Goal: Information Seeking & Learning: Check status

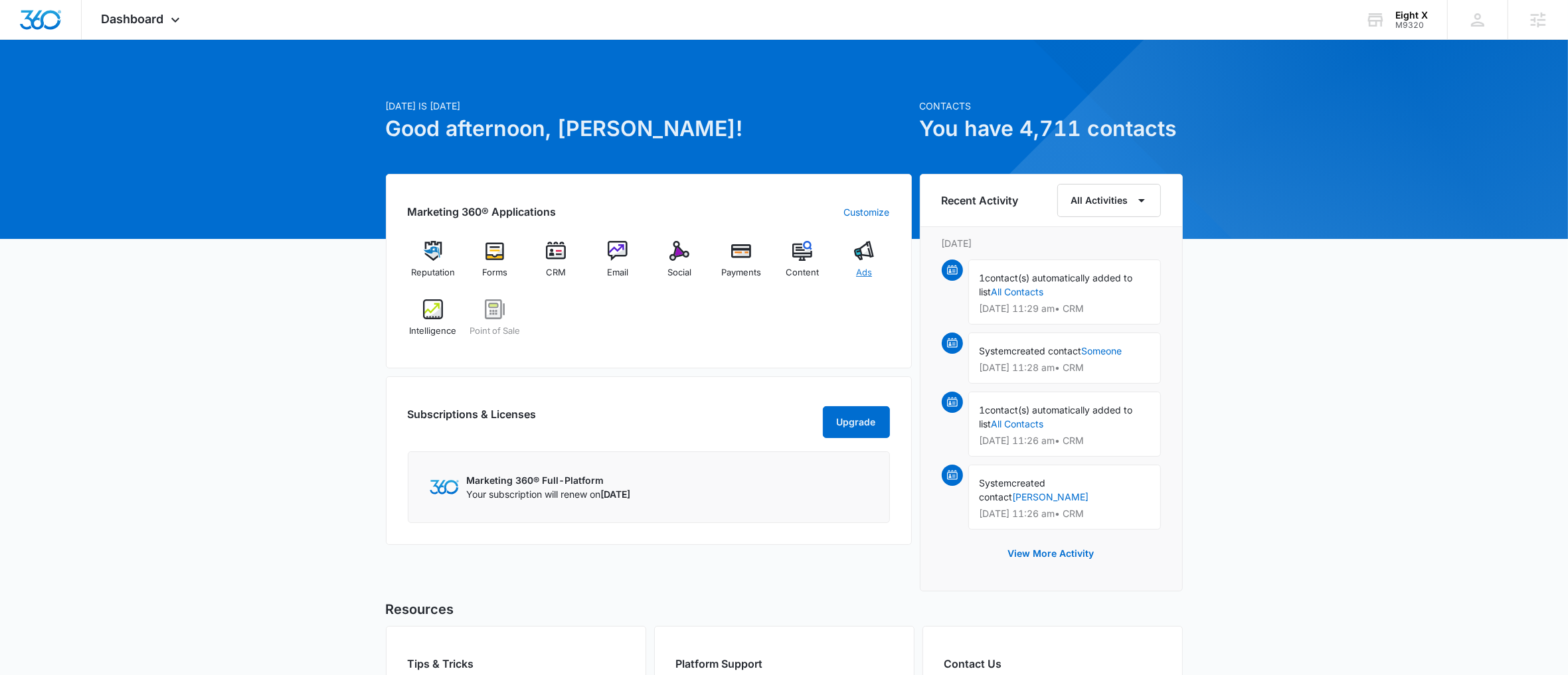
click at [852, 271] on div "Ads" at bounding box center [865, 264] width 51 height 48
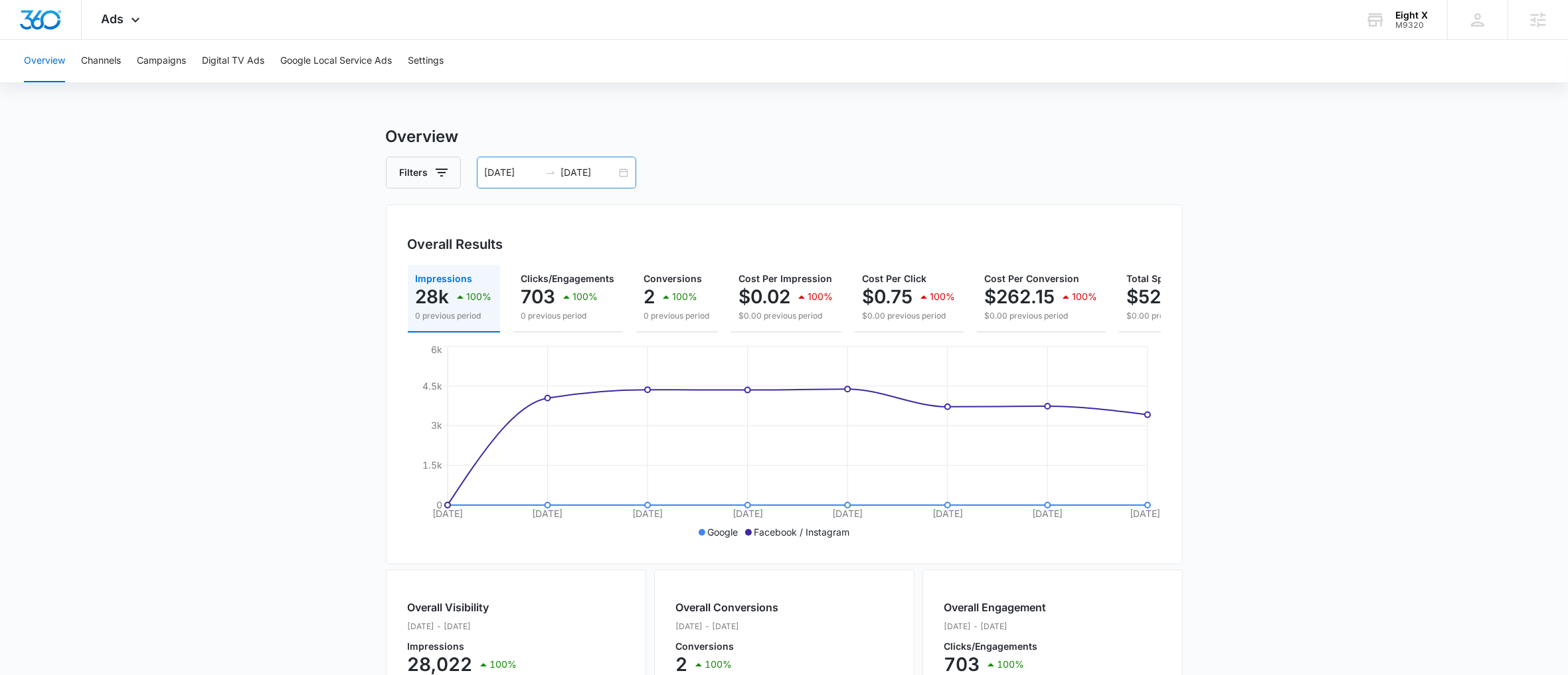
click at [619, 187] on div "09/16/2025 09/23/2025" at bounding box center [556, 172] width 159 height 32
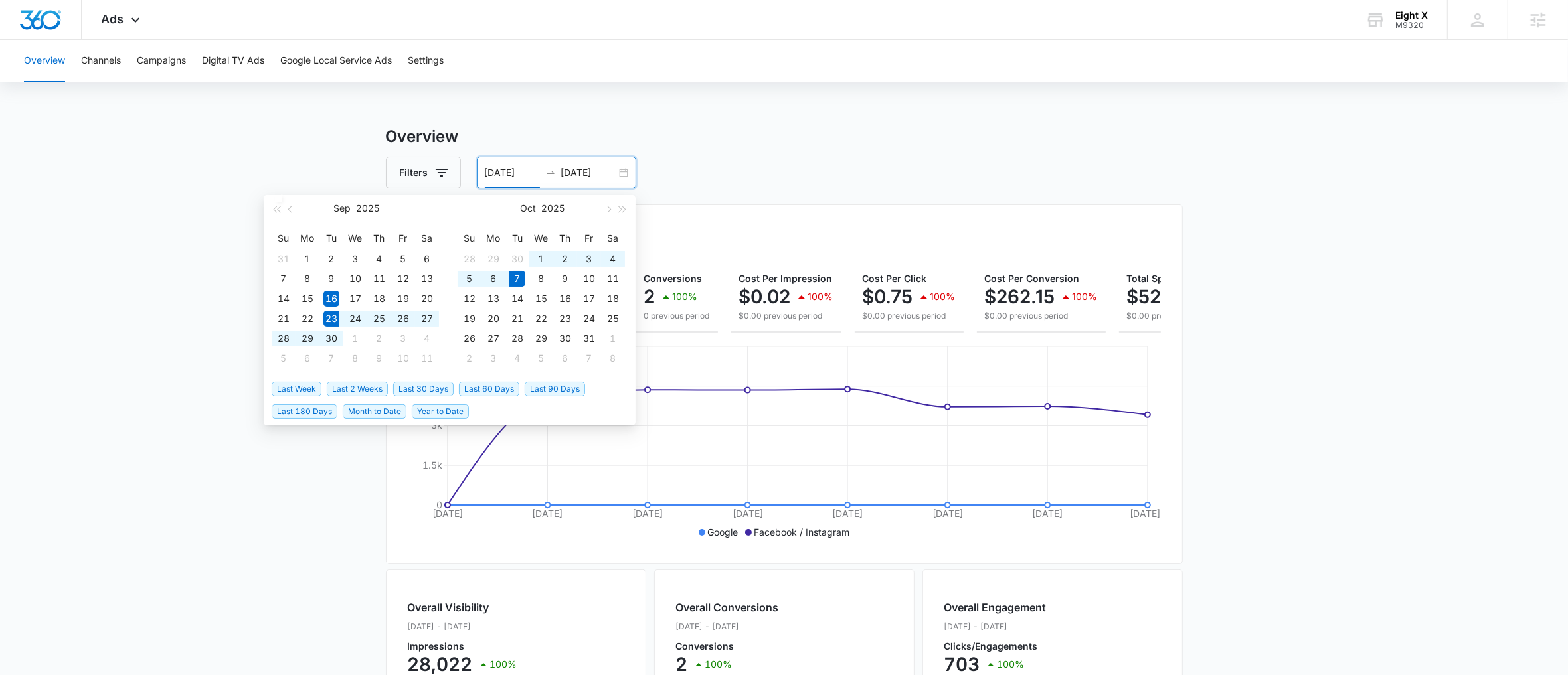
click at [352, 388] on span "Last 2 Weeks" at bounding box center [357, 389] width 61 height 15
type input "09/23/2025"
type input "[DATE]"
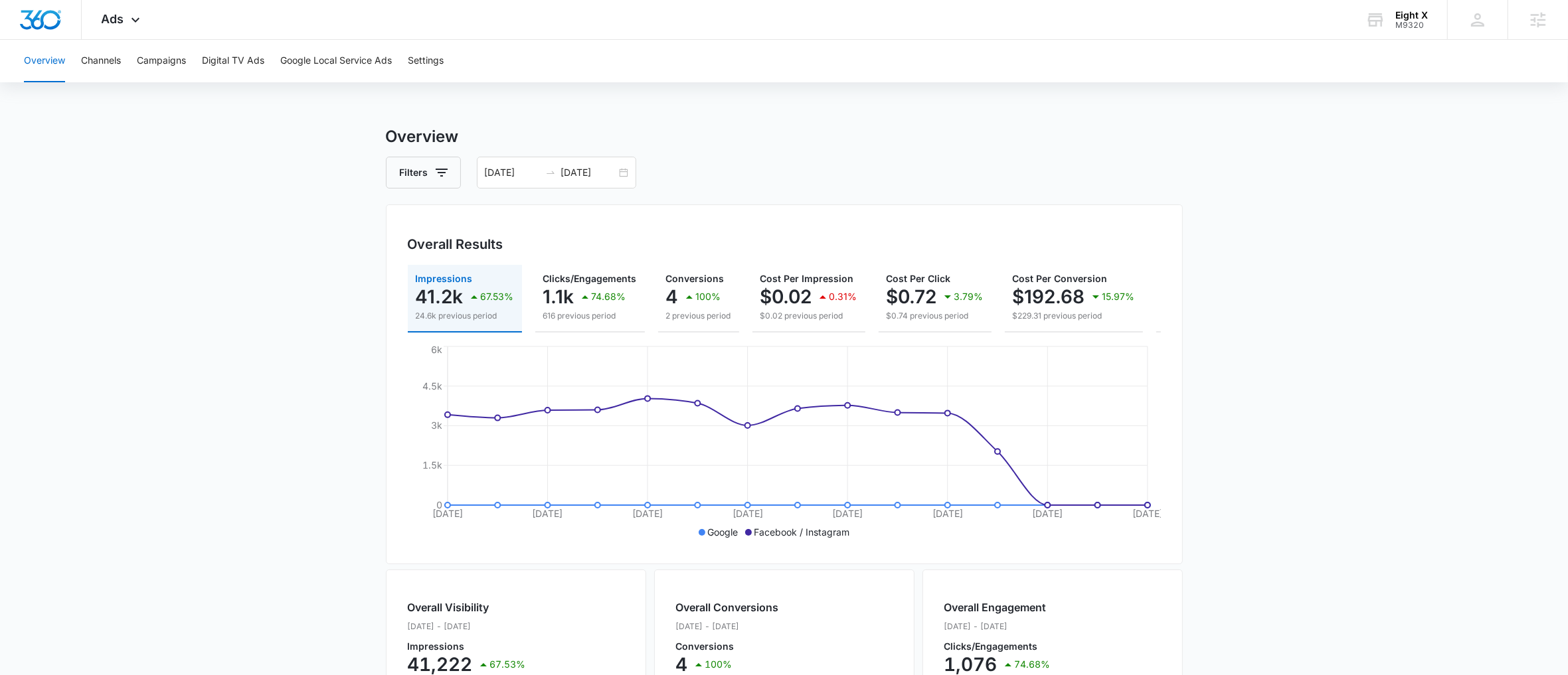
click at [1050, 519] on icon "Sep 23 Sep 25 Sep 27 Sep 29 Oct 1 Oct 3 Oct 5 Oct 7 0 1.5k 3k 4.5k 6k" at bounding box center [784, 443] width 753 height 199
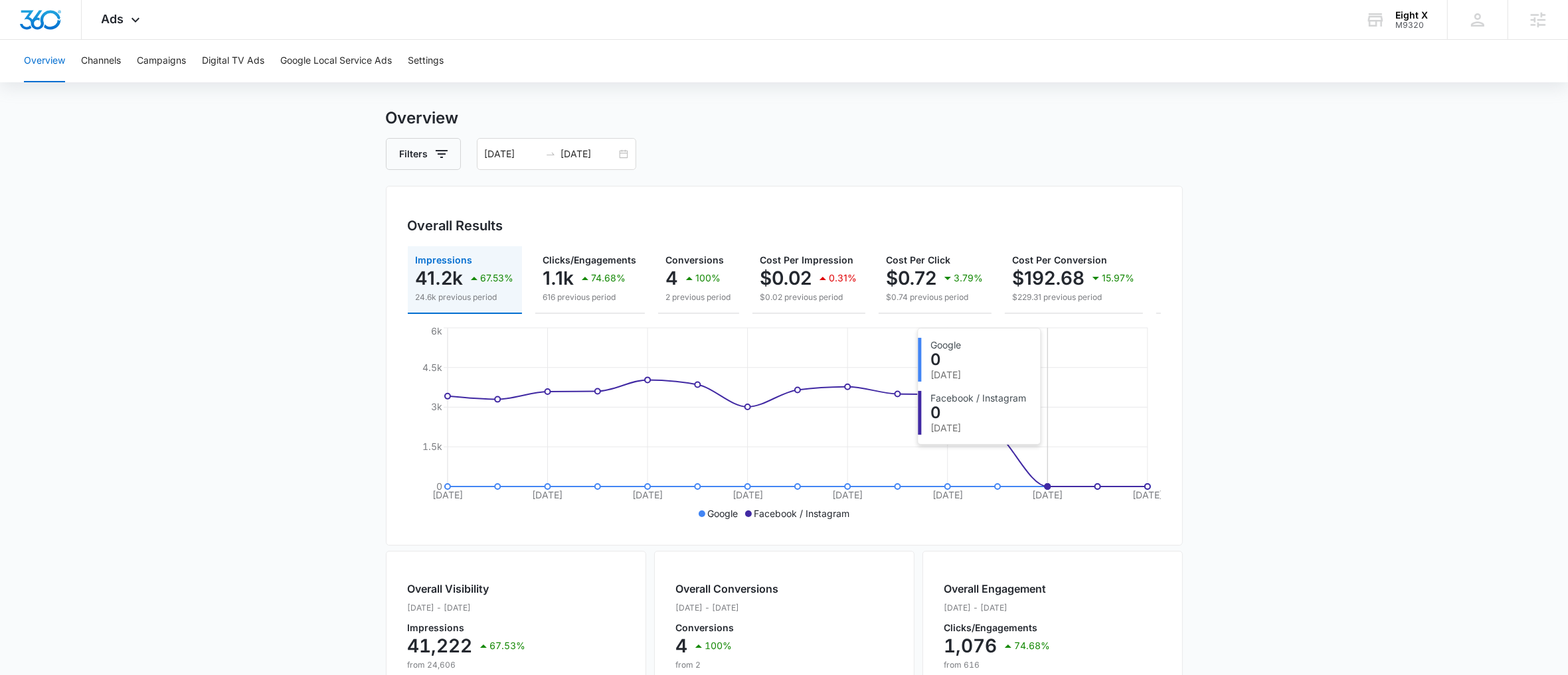
scroll to position [20, 0]
click at [686, 291] on p "2 previous period" at bounding box center [698, 296] width 65 height 12
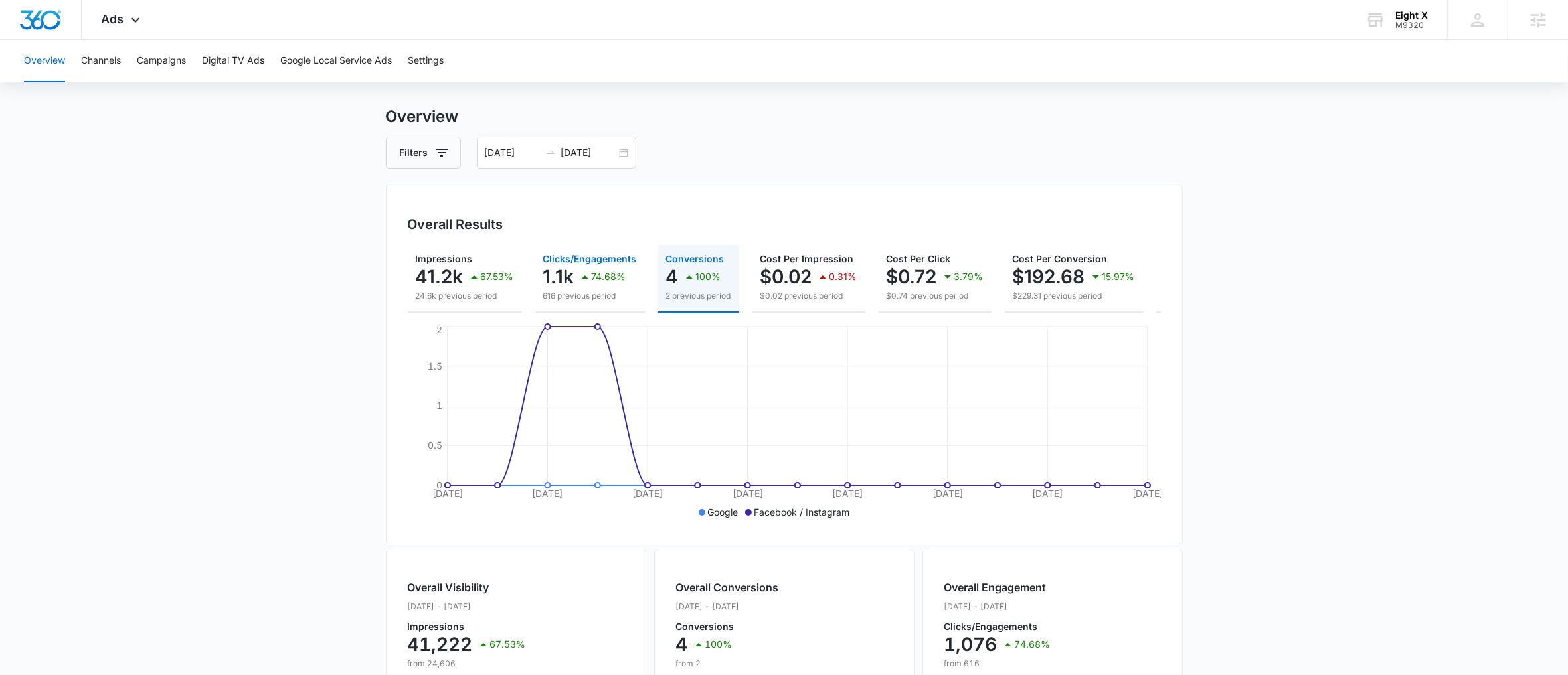
click at [582, 299] on p "616 previous period" at bounding box center [590, 296] width 94 height 12
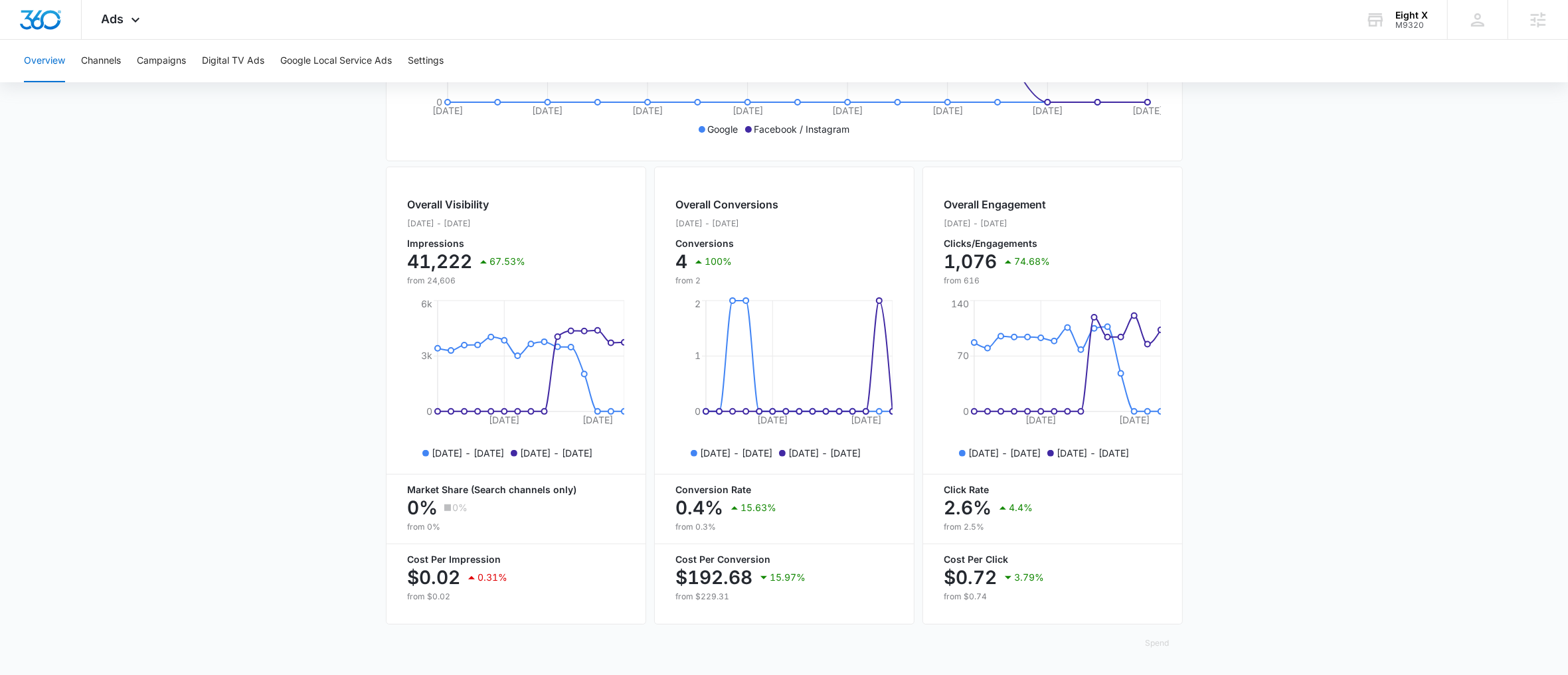
scroll to position [415, 0]
click at [163, 59] on button "Campaigns" at bounding box center [161, 60] width 49 height 42
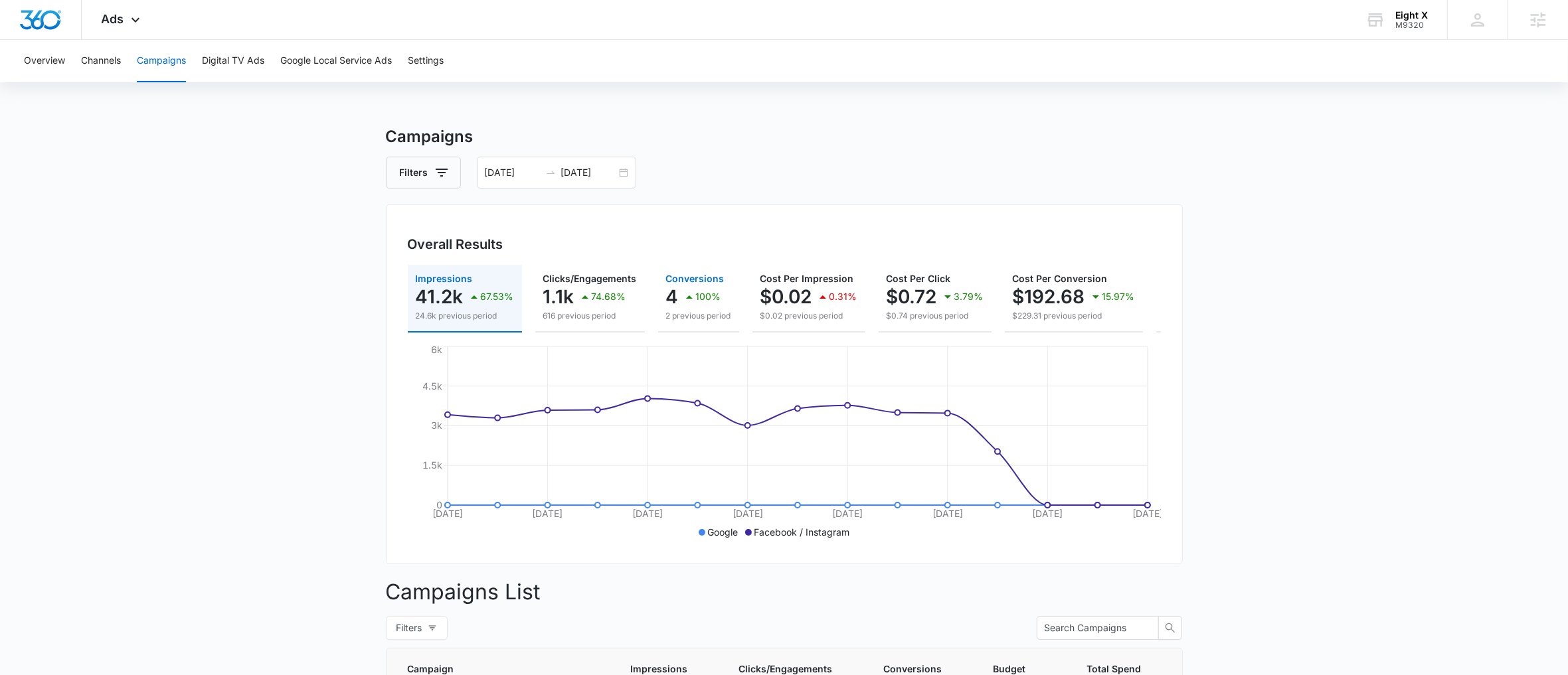
click at [698, 317] on p "2 previous period" at bounding box center [698, 316] width 65 height 12
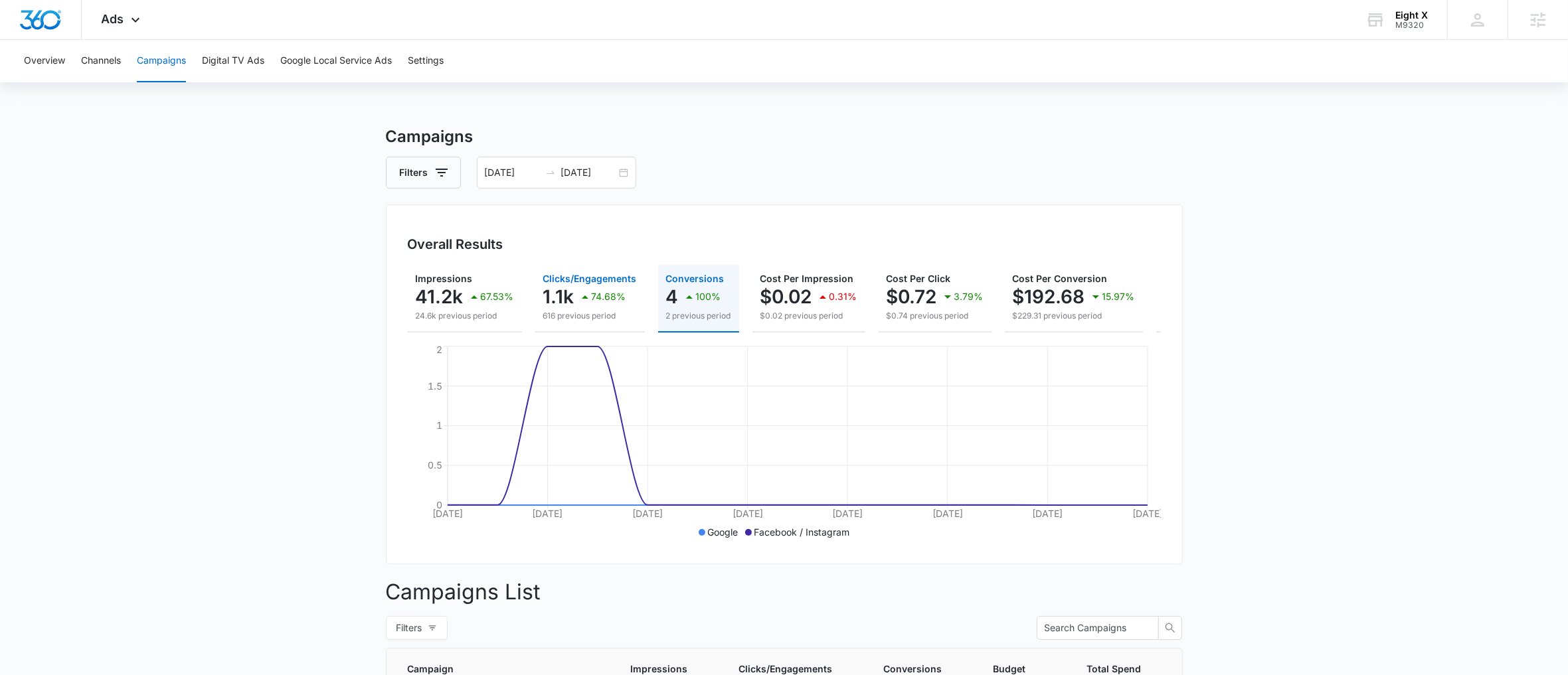
click at [595, 300] on p "74.68%" at bounding box center [609, 297] width 34 height 9
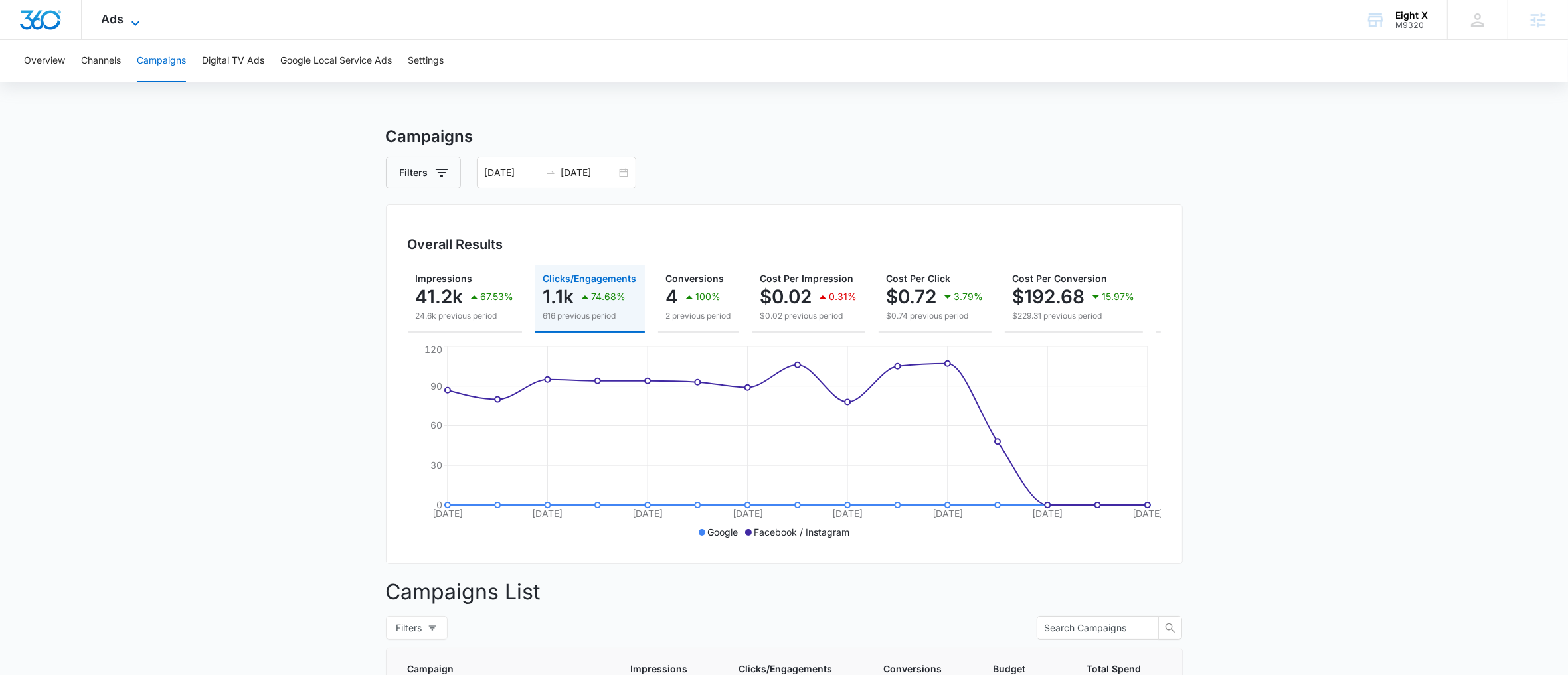
click at [138, 25] on icon at bounding box center [136, 23] width 16 height 16
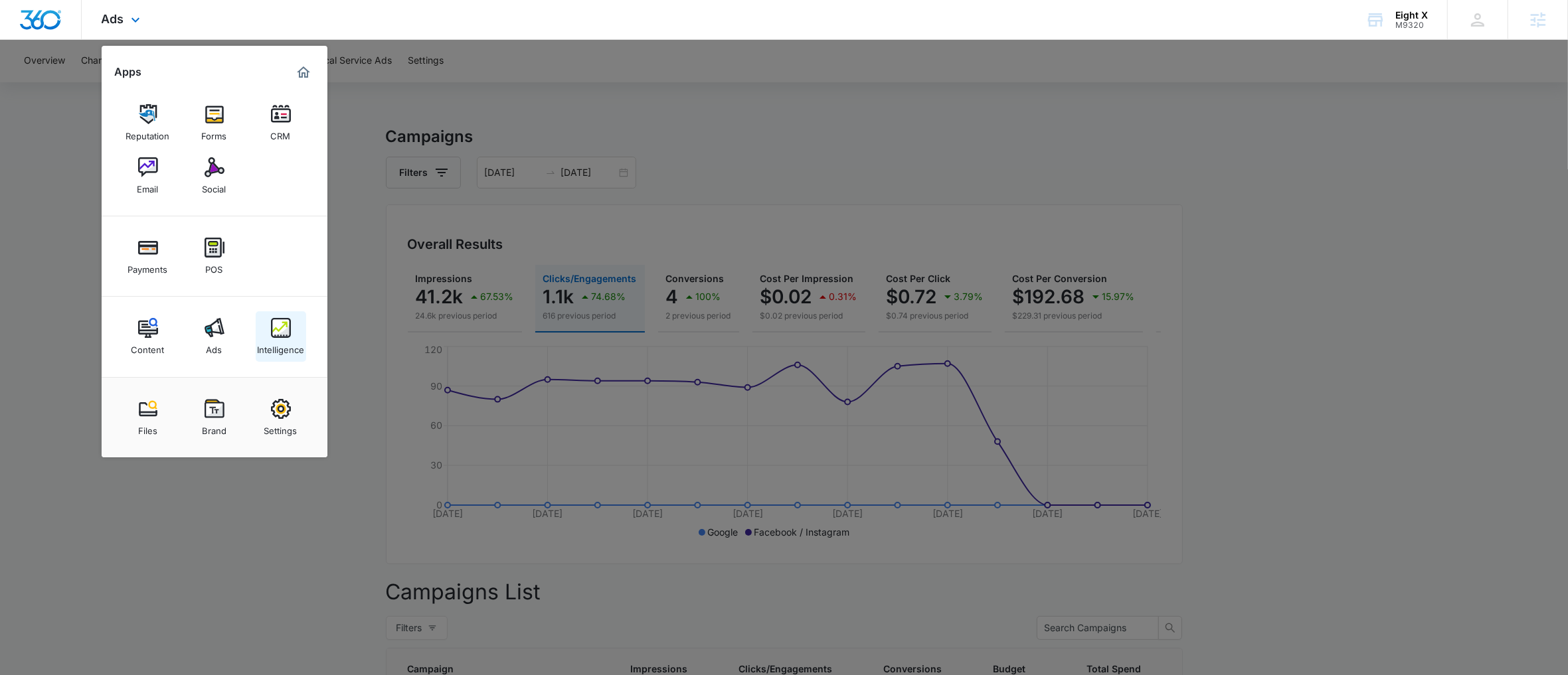
click at [279, 328] on img at bounding box center [281, 328] width 20 height 20
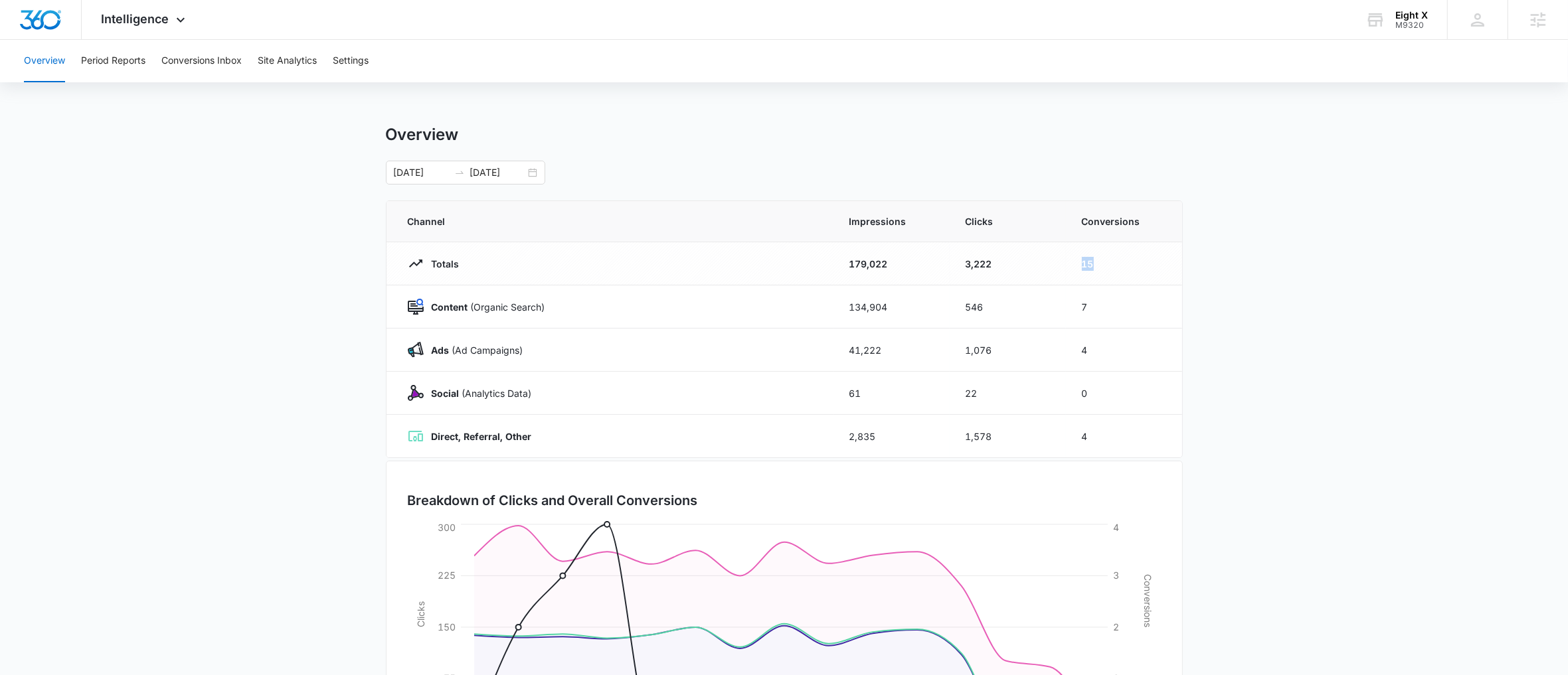
drag, startPoint x: 1118, startPoint y: 260, endPoint x: 1027, endPoint y: 282, distance: 93.6
click at [1027, 282] on tr "Totals 179,022 3,222 15" at bounding box center [784, 264] width 795 height 43
click at [1071, 309] on td "7" at bounding box center [1124, 307] width 116 height 43
drag, startPoint x: 1089, startPoint y: 309, endPoint x: 1057, endPoint y: 311, distance: 32.1
click at [1057, 311] on tr "Content (Organic Search) 134,904 546 7" at bounding box center [784, 307] width 795 height 43
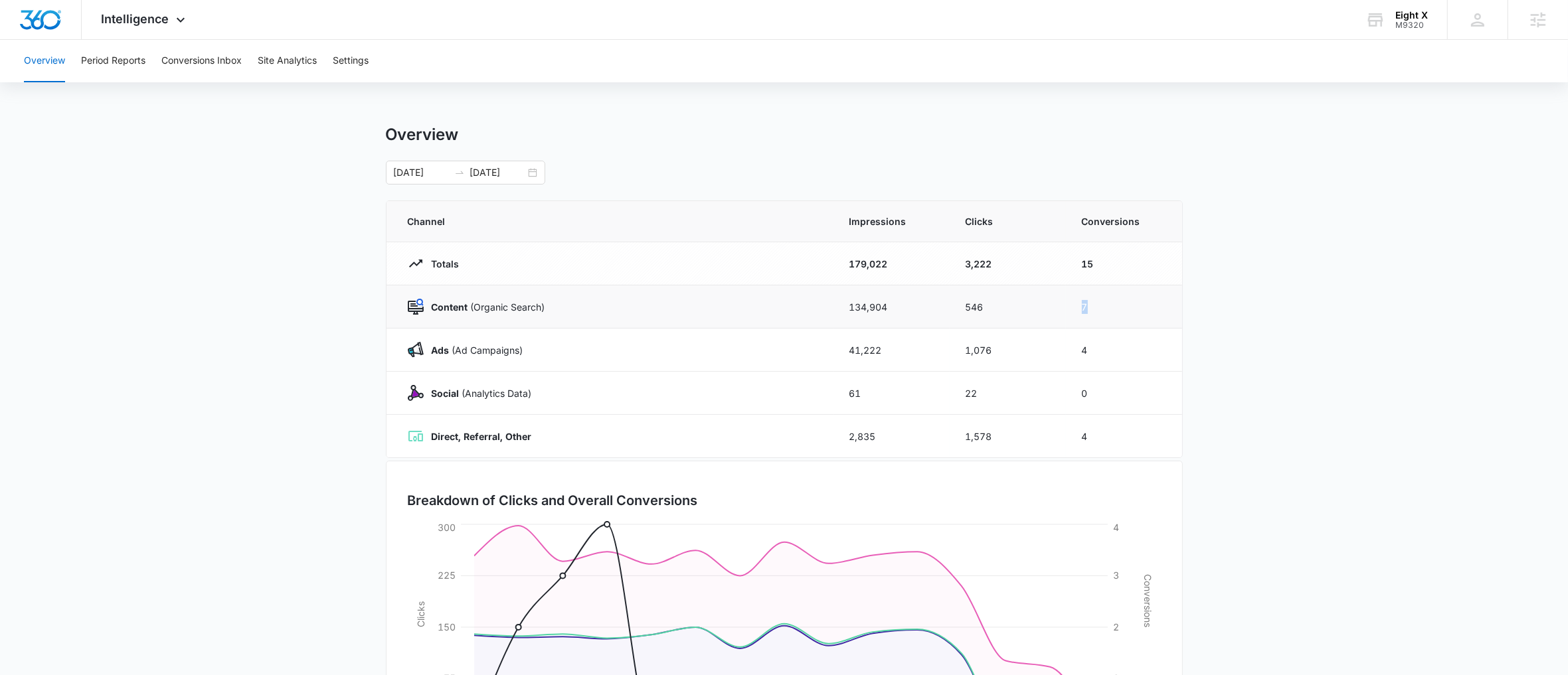
click at [1053, 315] on td "546" at bounding box center [1008, 307] width 116 height 43
click at [1329, 295] on main "Overview 09/23/2025 10/07/2025 Channel Impressions Clicks Conversions Totals 17…" at bounding box center [784, 473] width 1568 height 697
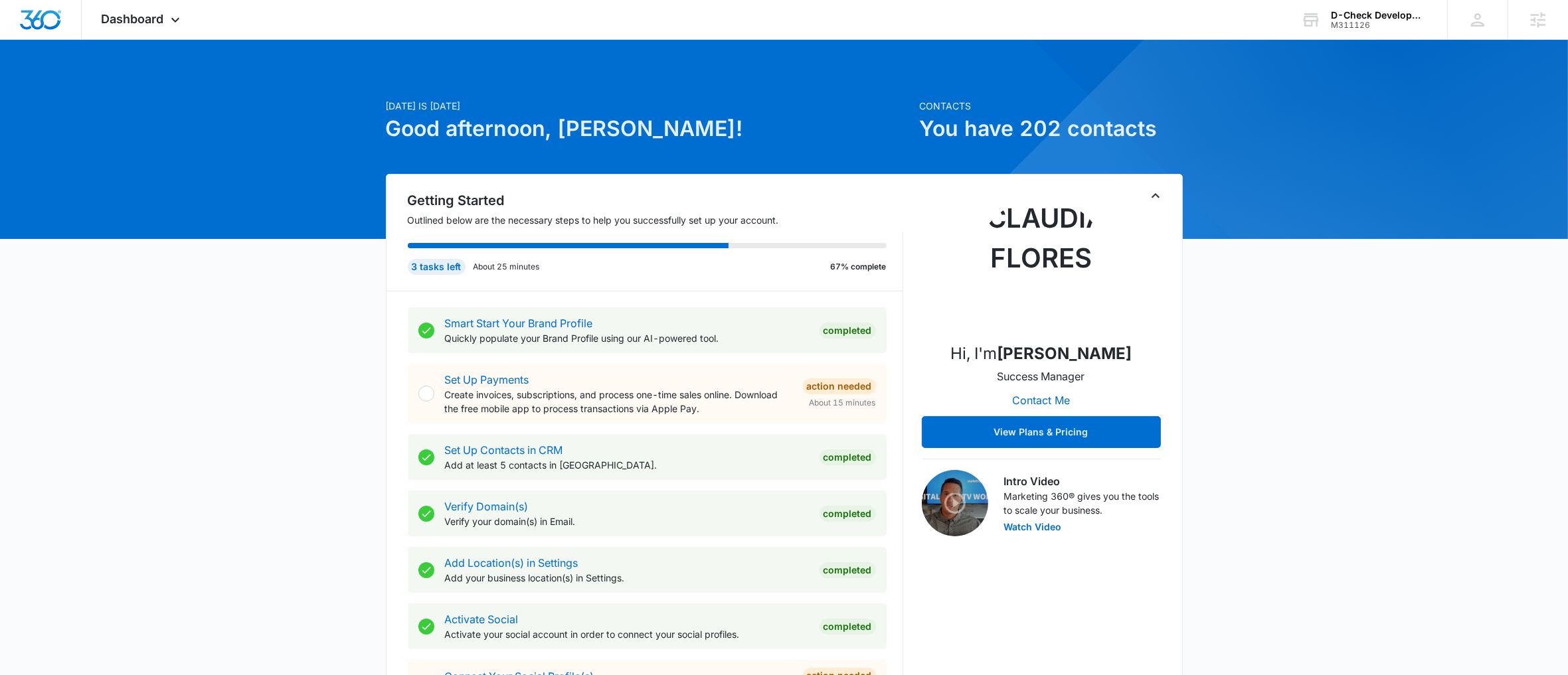
click at [1148, 201] on icon "Toggle Collapse" at bounding box center [1156, 196] width 16 height 16
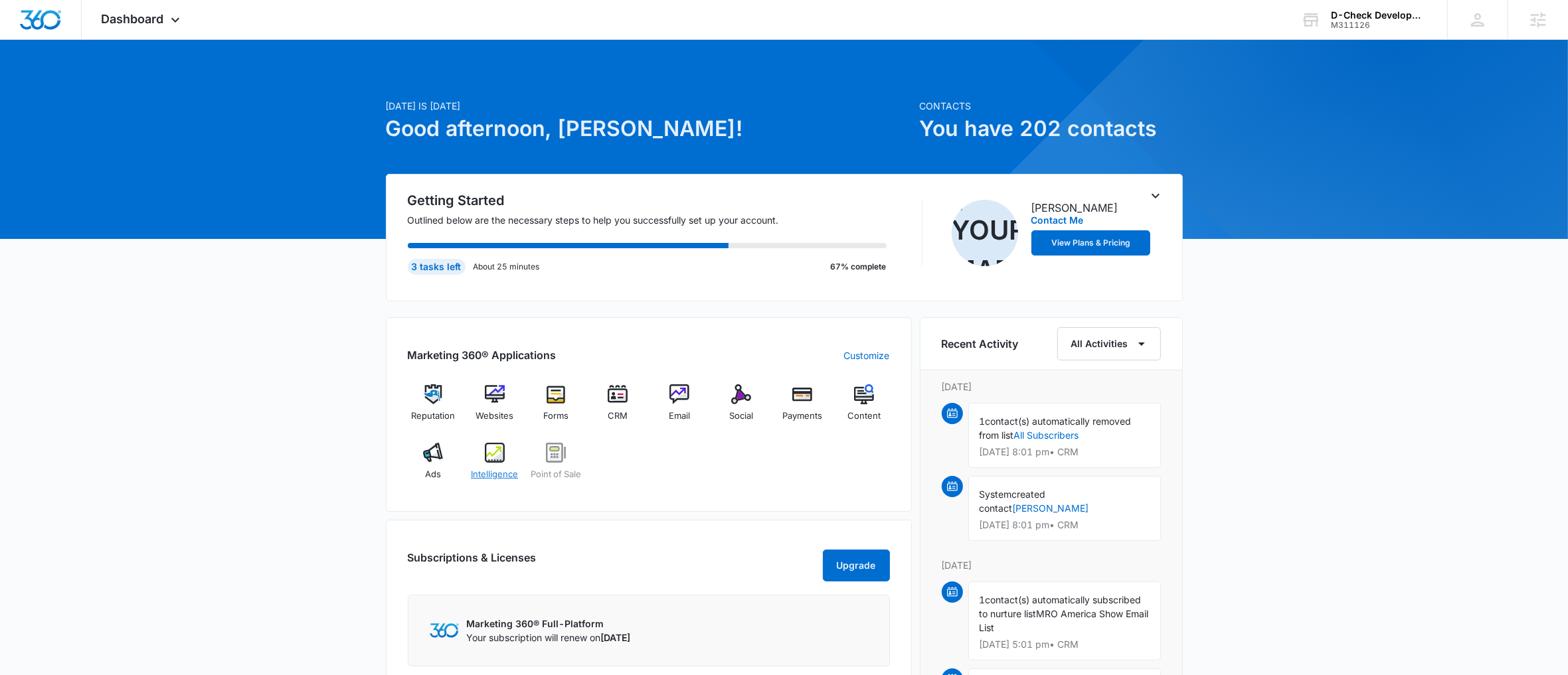
click at [510, 456] on div "Intelligence" at bounding box center [495, 466] width 51 height 48
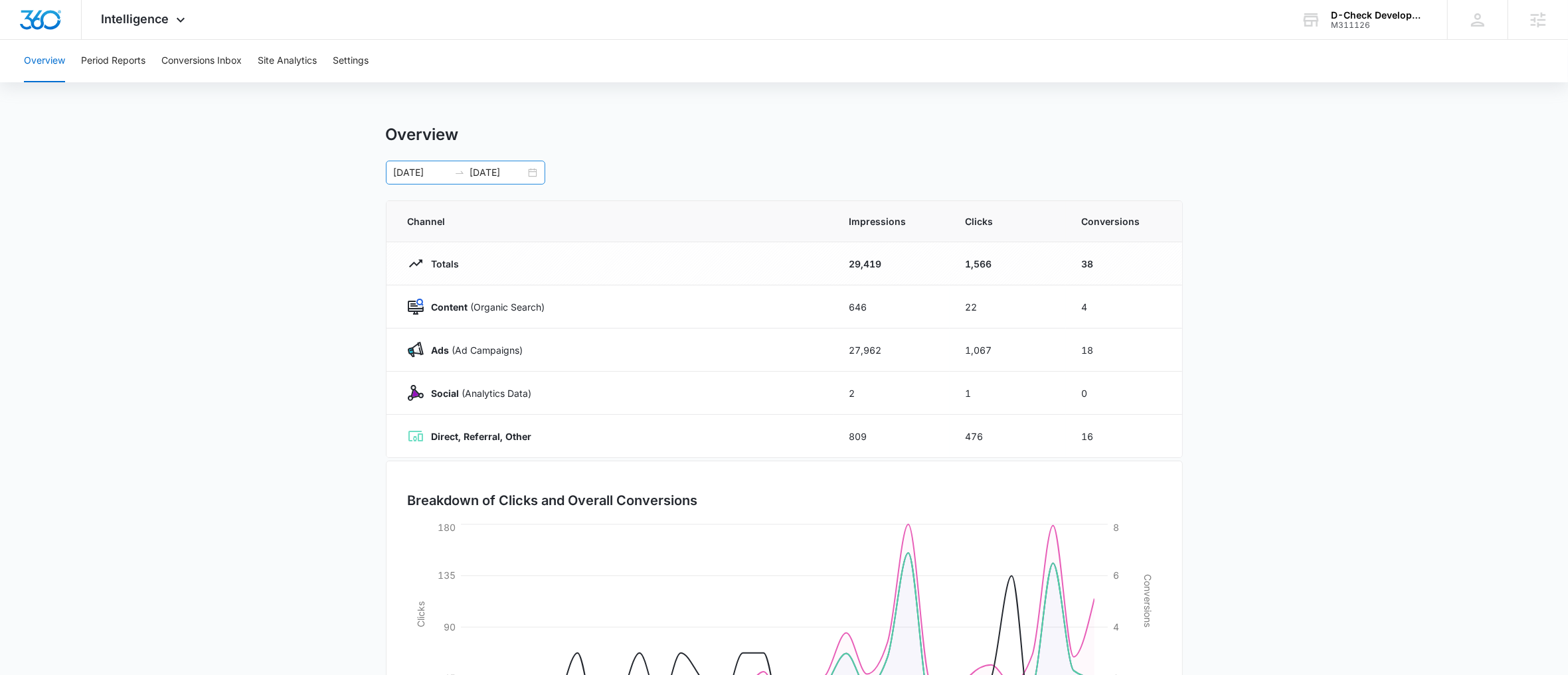
click at [534, 171] on div "06/29/2025 07/29/2025" at bounding box center [465, 172] width 159 height 24
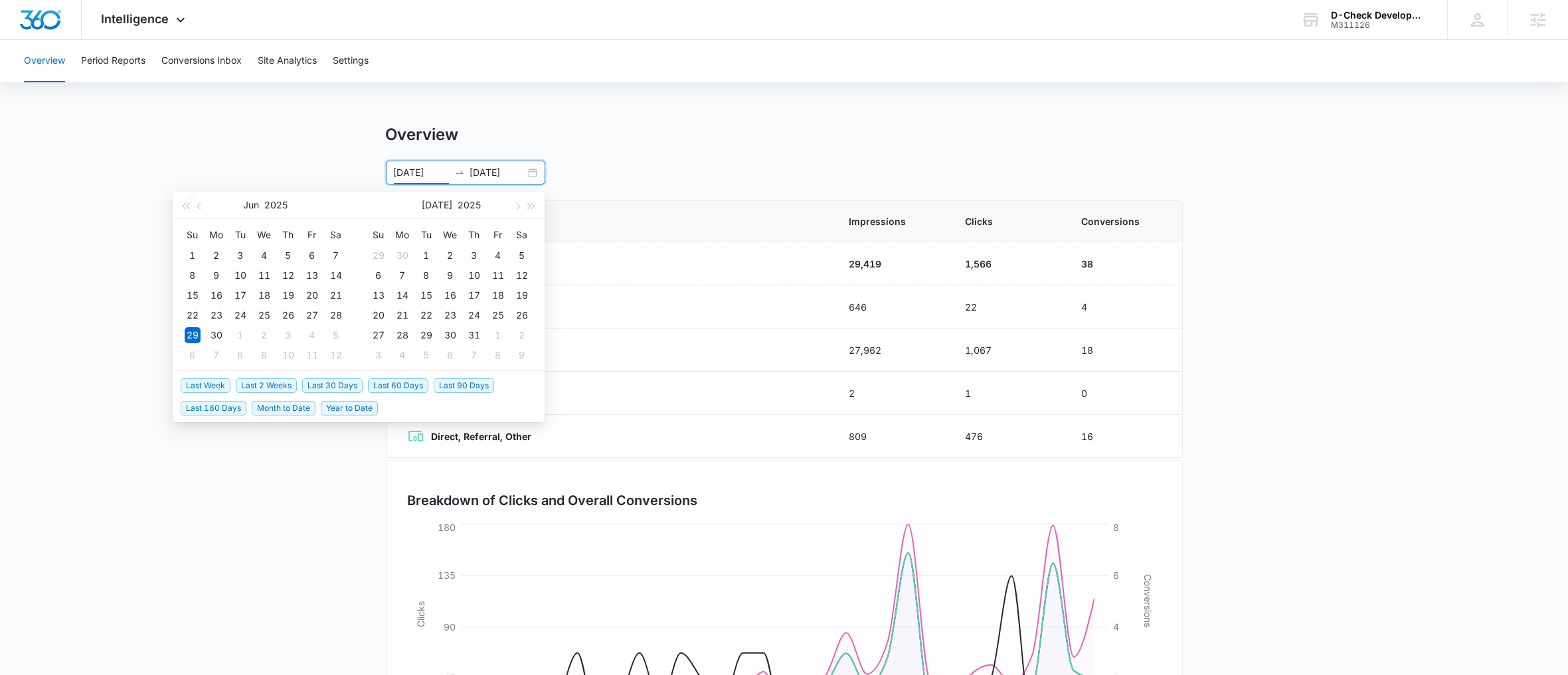
click at [337, 381] on span "Last 30 Days" at bounding box center [332, 386] width 60 height 15
type input "[DATE]"
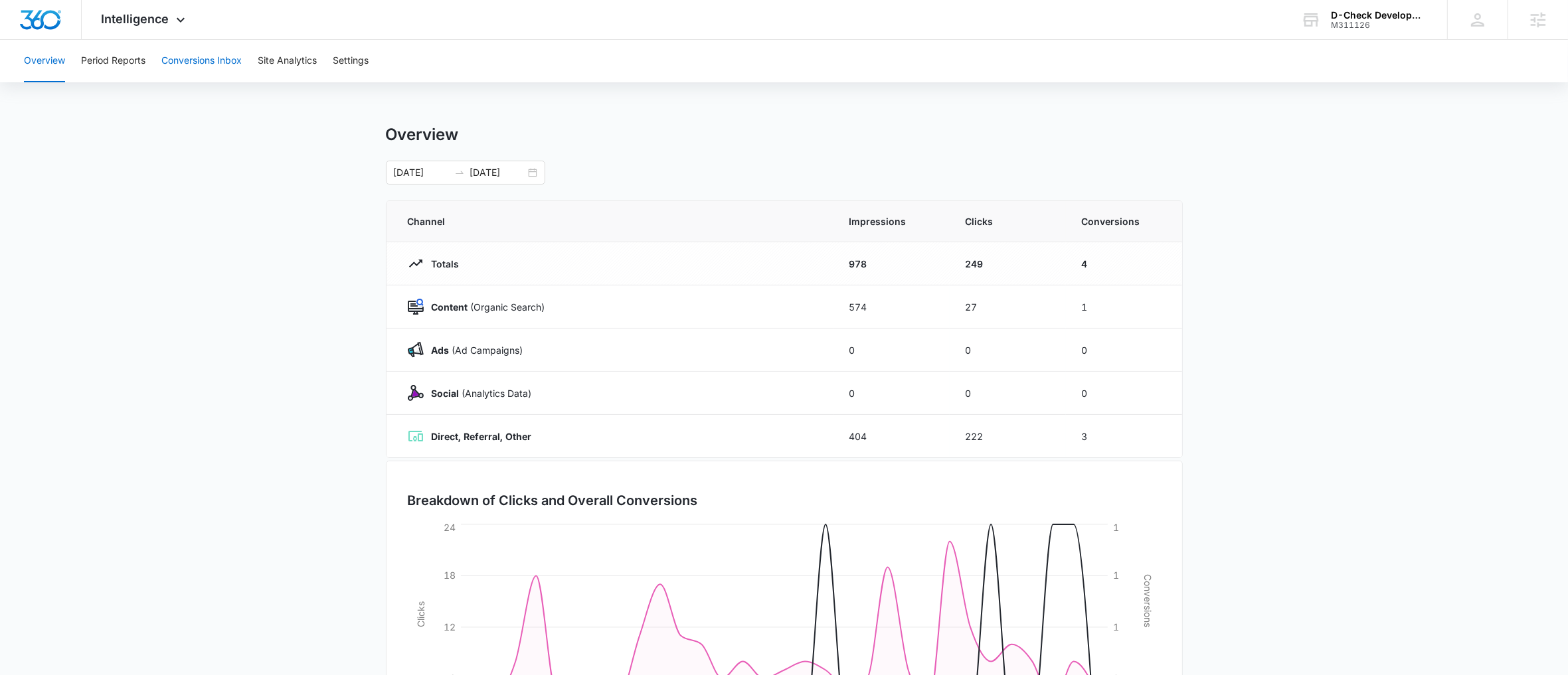
click at [187, 71] on button "Conversions Inbox" at bounding box center [201, 60] width 81 height 42
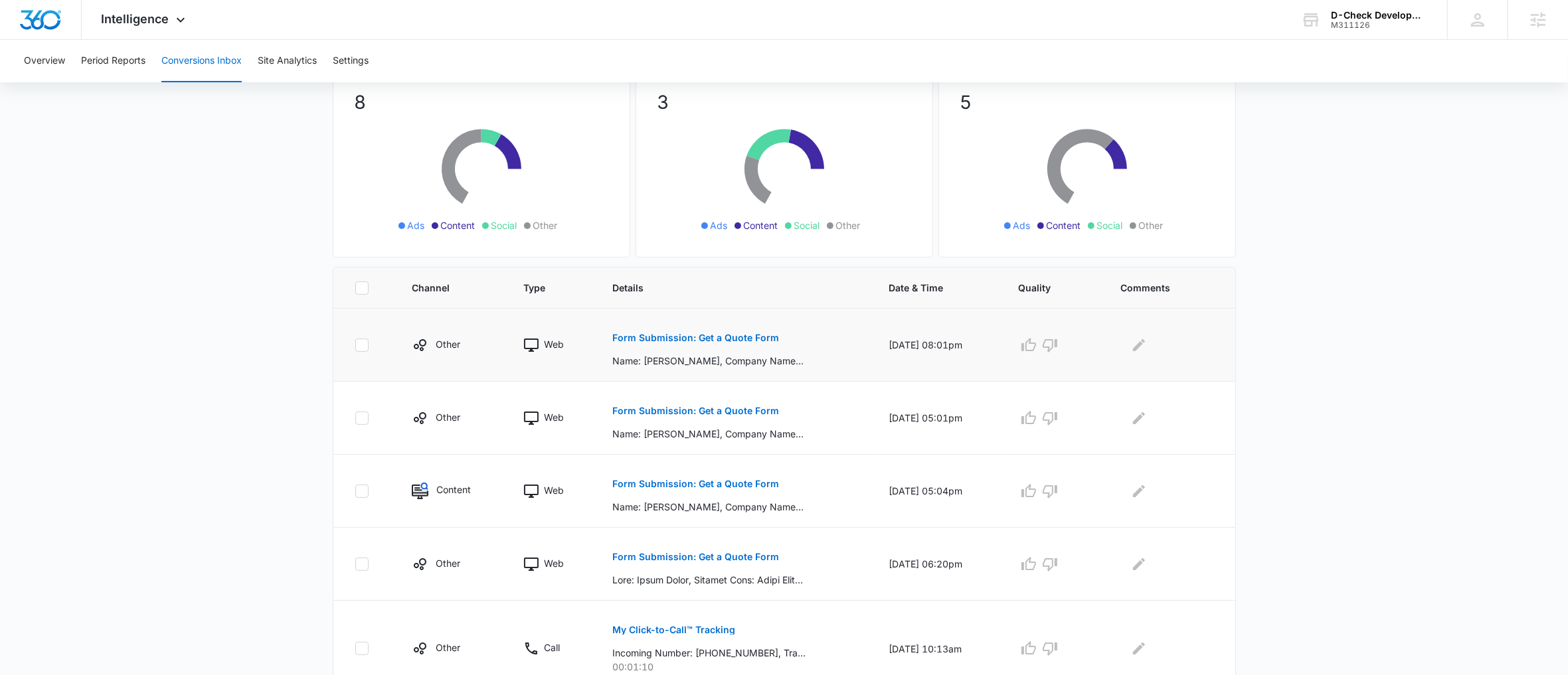
scroll to position [130, 0]
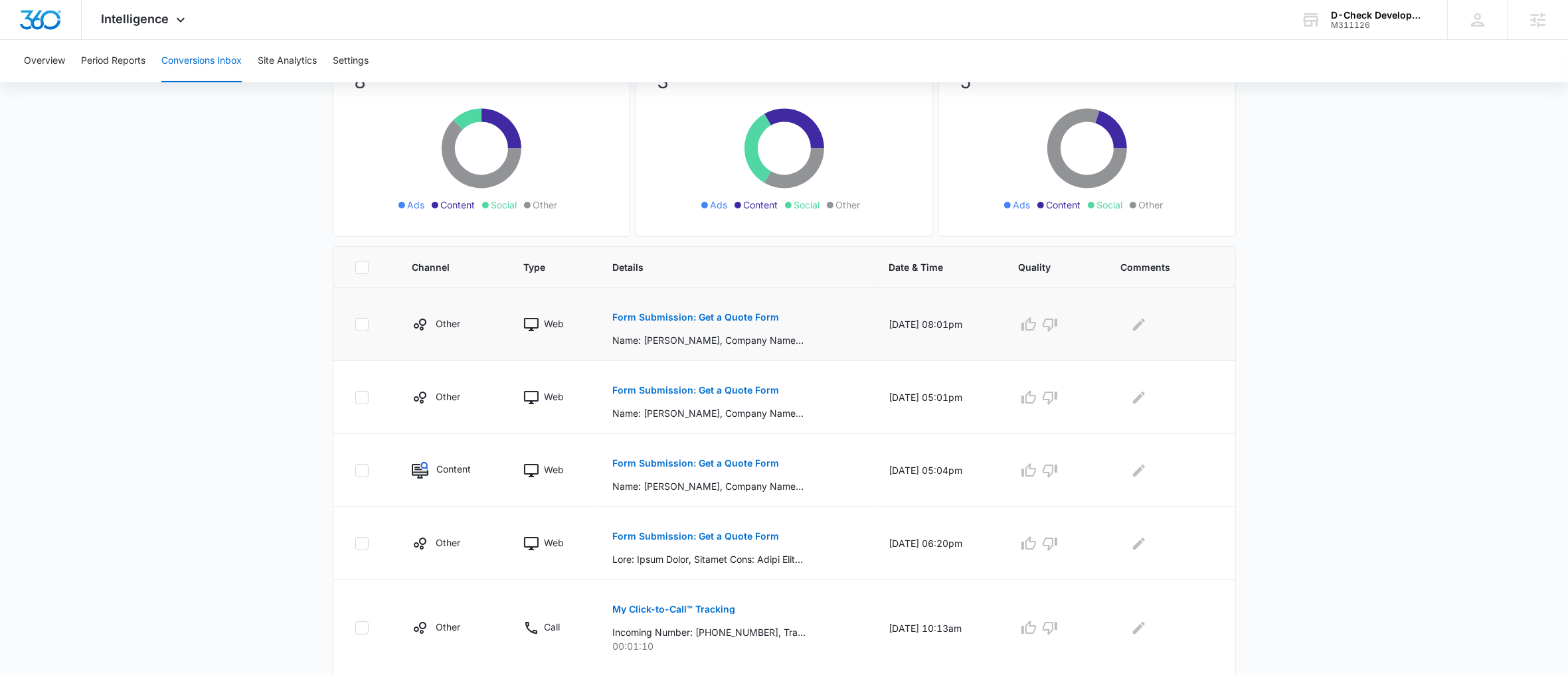
click at [669, 315] on p "Form Submission: Get a Quote Form" at bounding box center [696, 317] width 166 height 9
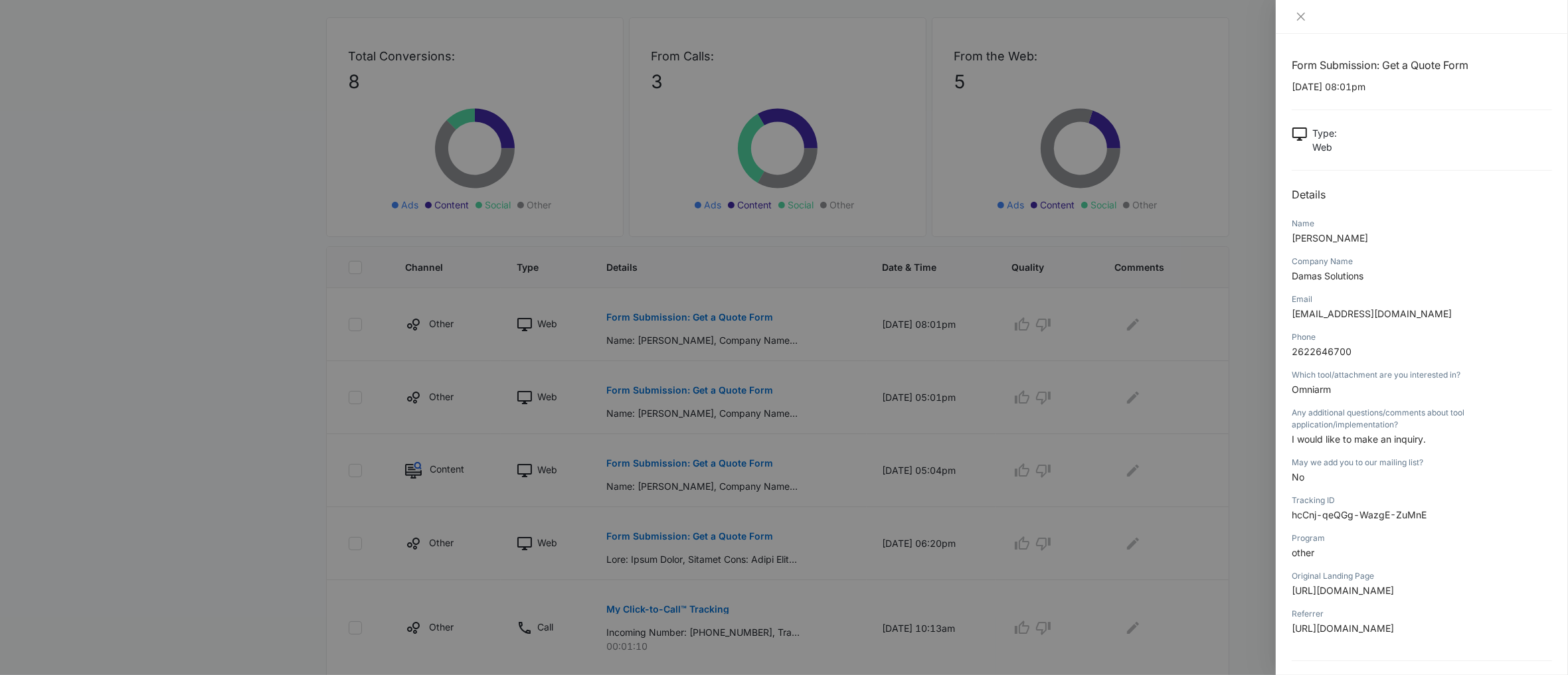
drag, startPoint x: 635, startPoint y: 356, endPoint x: 630, endPoint y: 400, distance: 44.3
click at [635, 356] on div at bounding box center [784, 338] width 1568 height 675
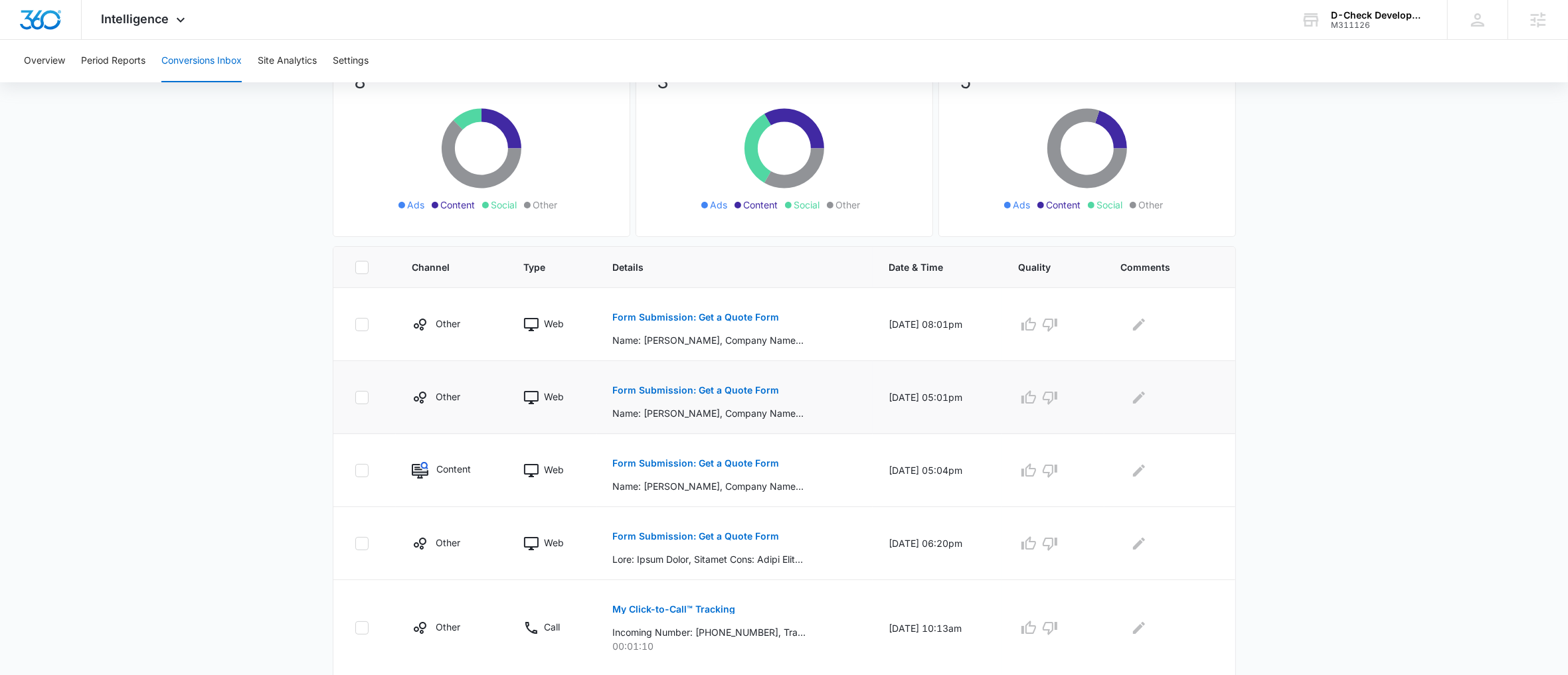
click at [642, 396] on button "Form Submission: Get a Quote Form" at bounding box center [696, 390] width 166 height 32
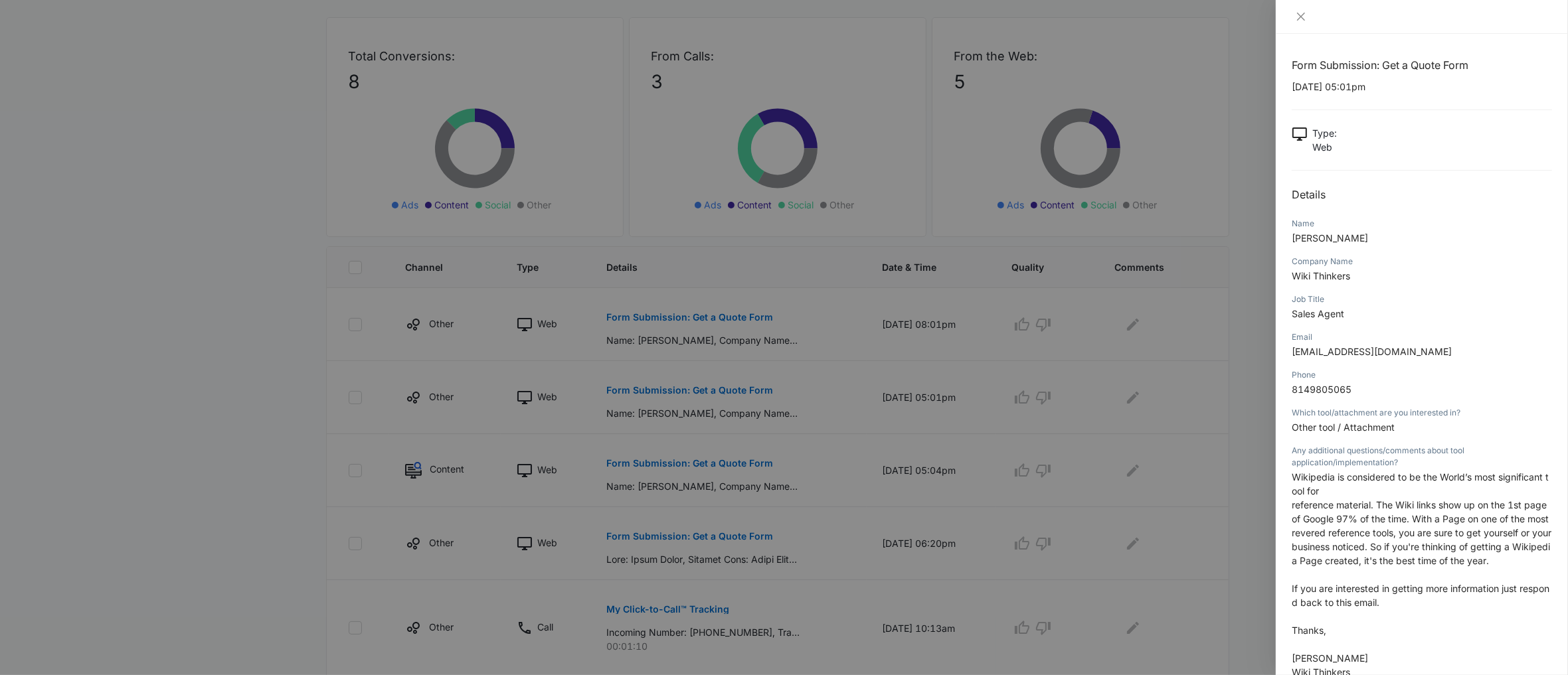
click at [624, 421] on div at bounding box center [784, 338] width 1568 height 675
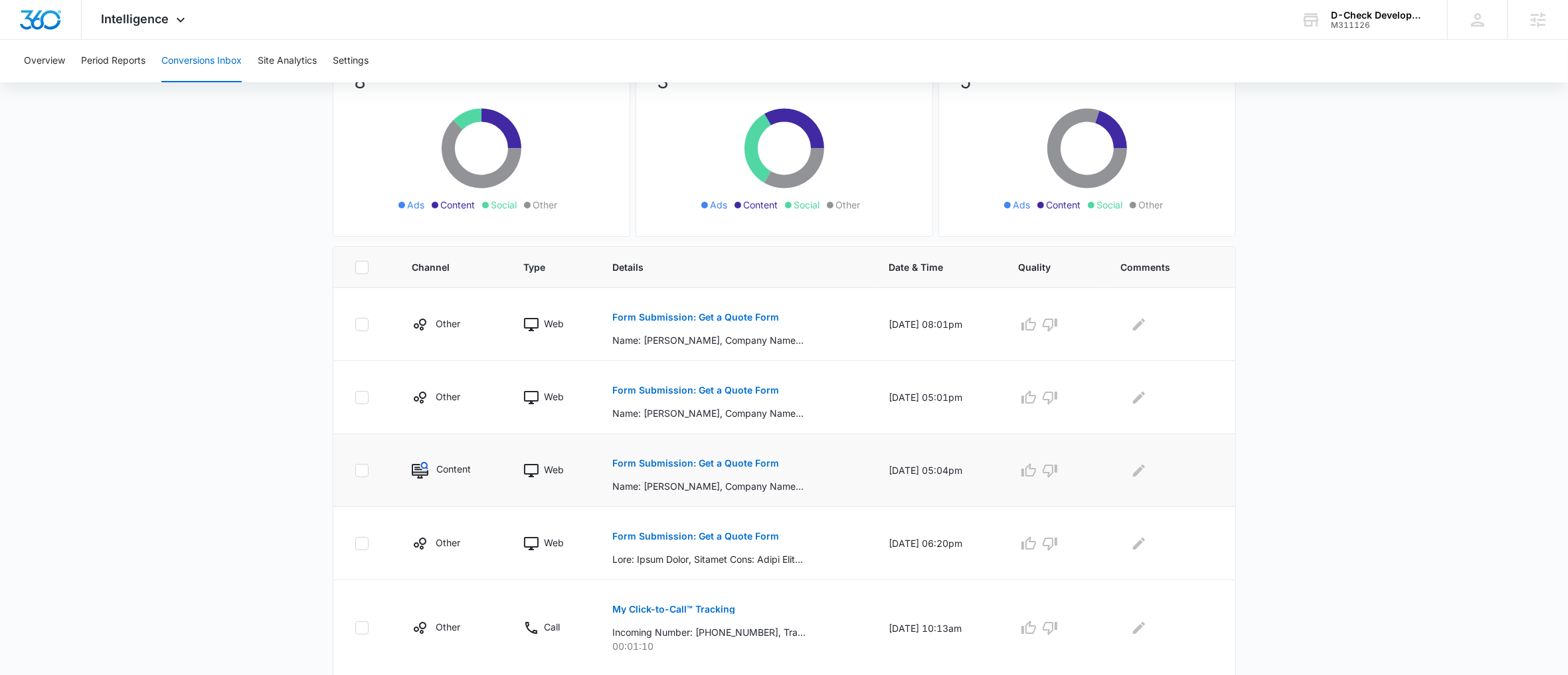
click at [640, 462] on p "Form Submission: Get a Quote Form" at bounding box center [696, 464] width 166 height 9
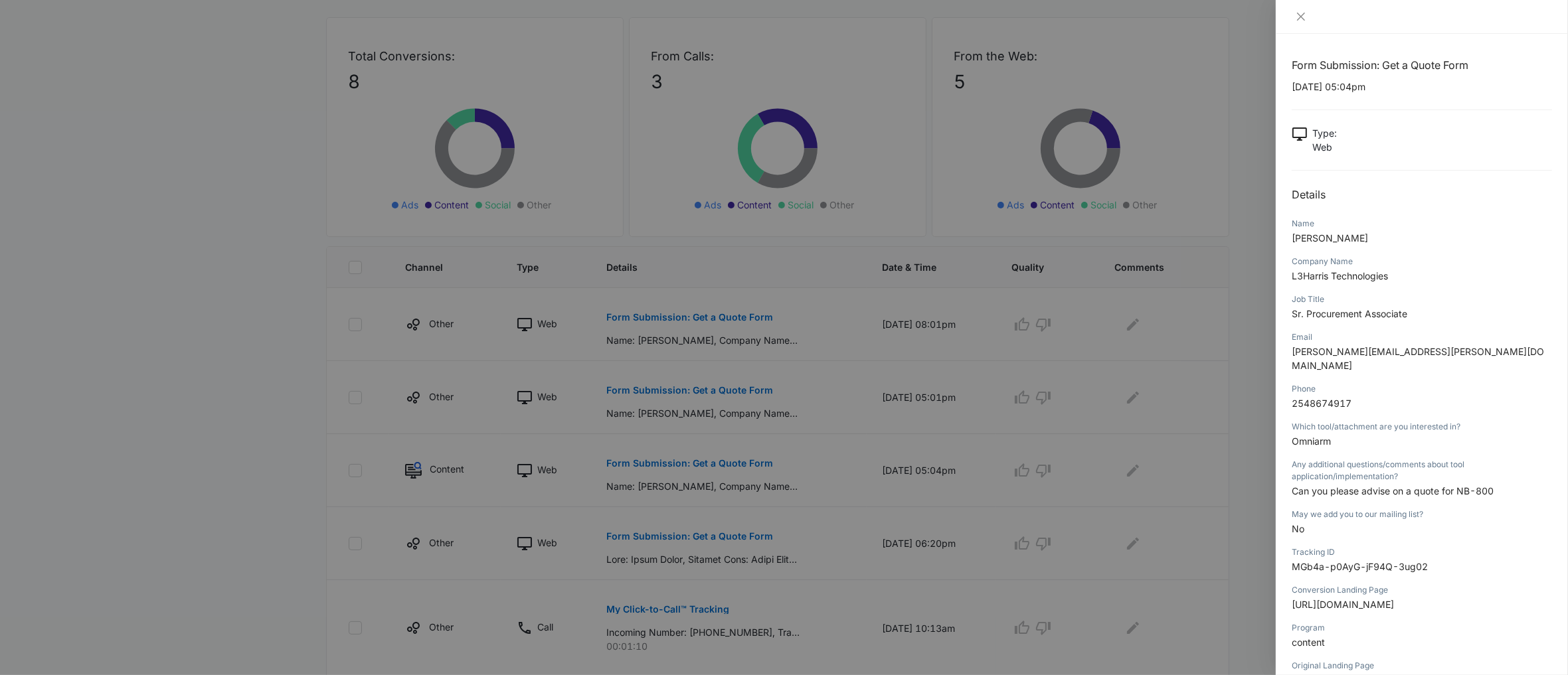
click at [681, 533] on div at bounding box center [784, 338] width 1568 height 675
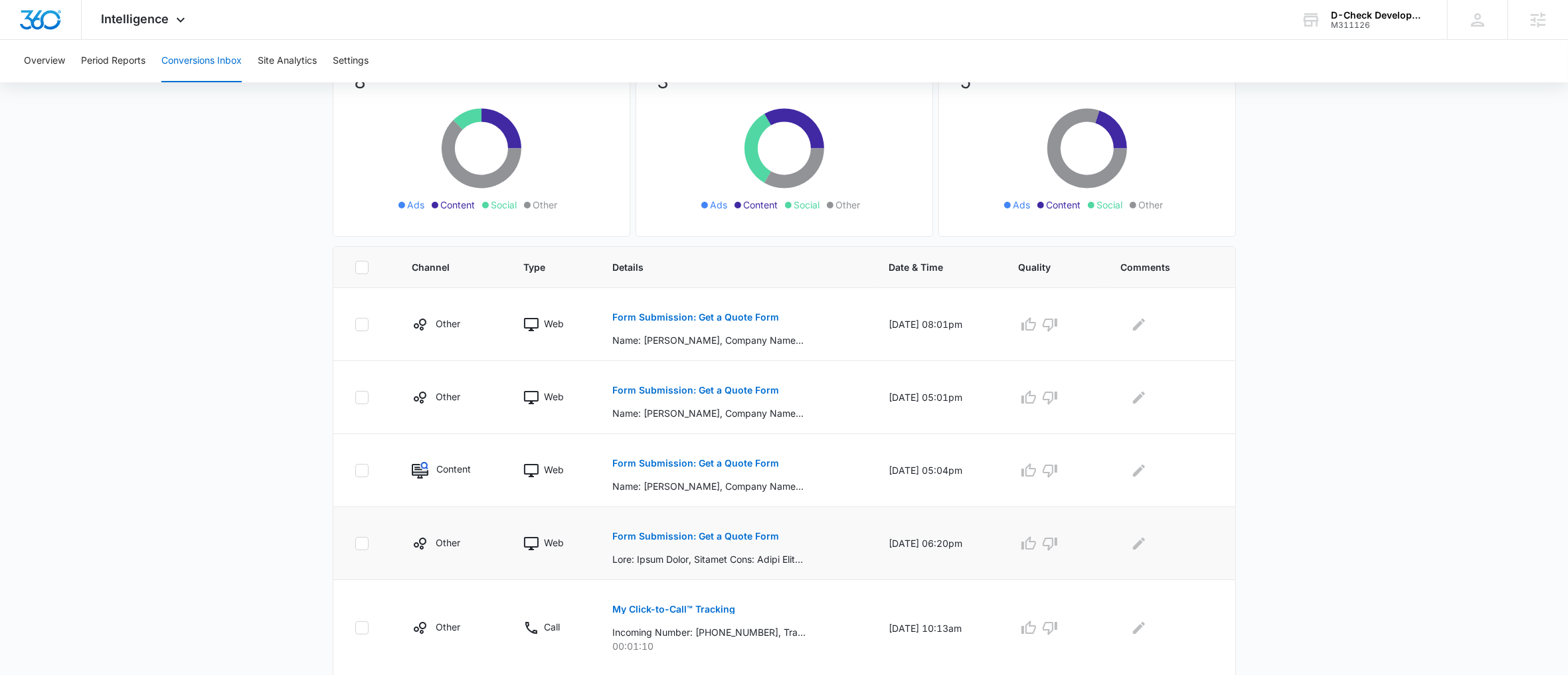
click at [701, 546] on button "Form Submission: Get a Quote Form" at bounding box center [696, 536] width 166 height 32
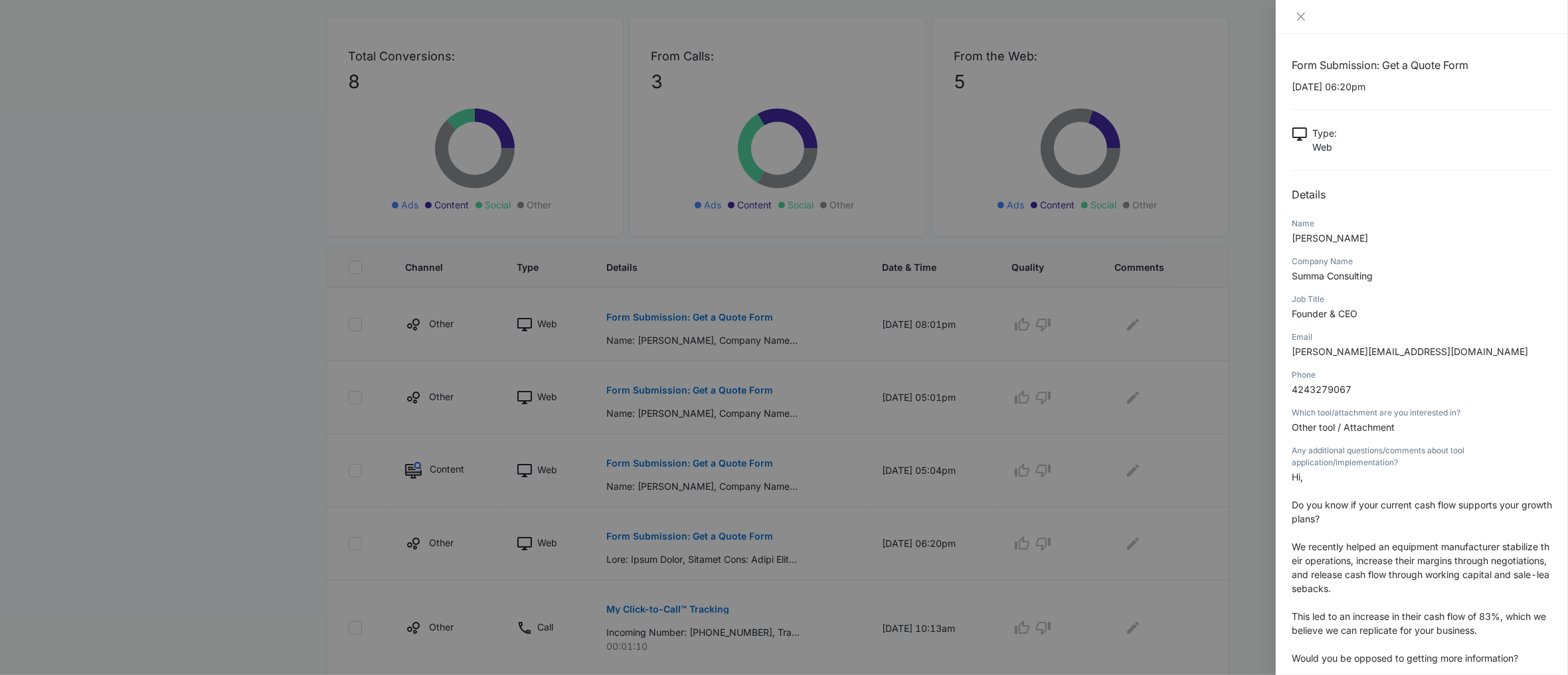
click at [689, 515] on div at bounding box center [784, 338] width 1568 height 675
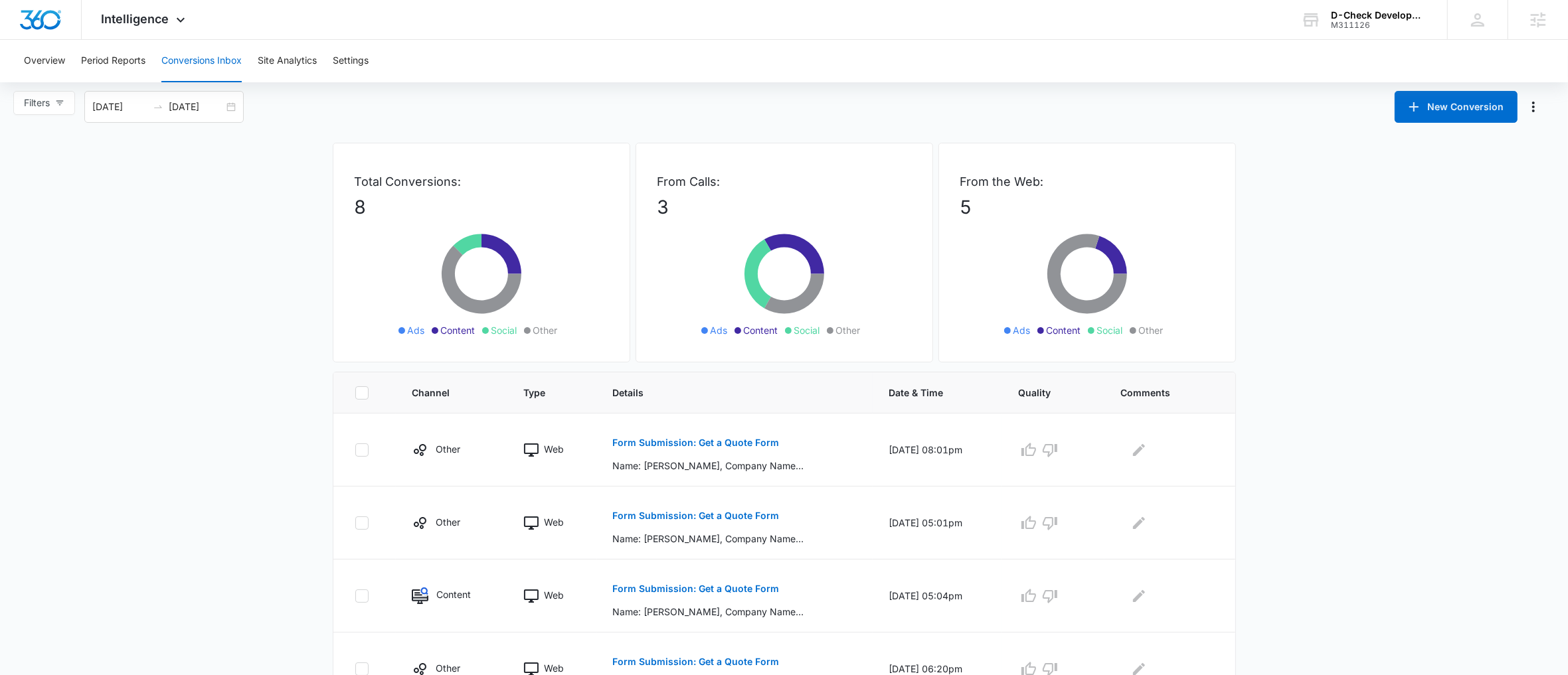
scroll to position [0, 0]
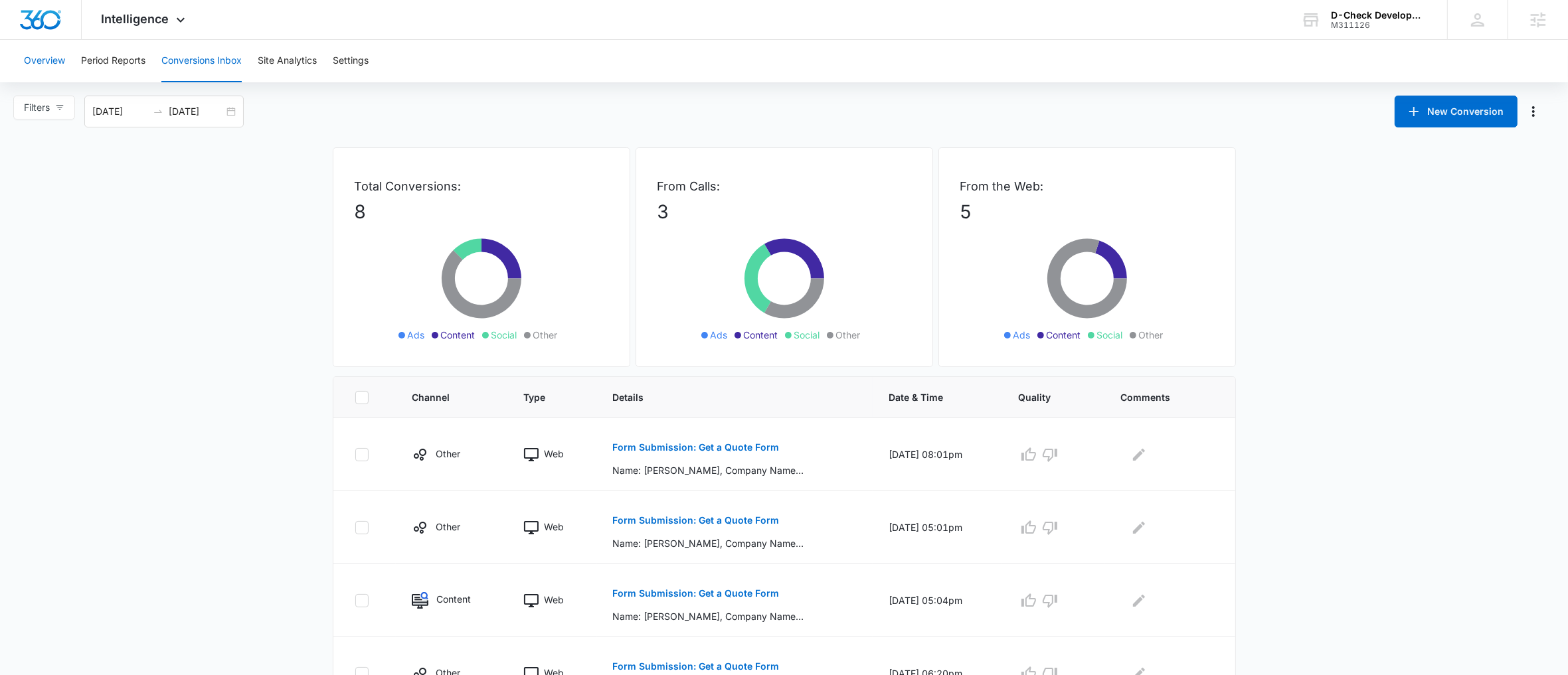
click at [36, 68] on button "Overview" at bounding box center [44, 60] width 41 height 42
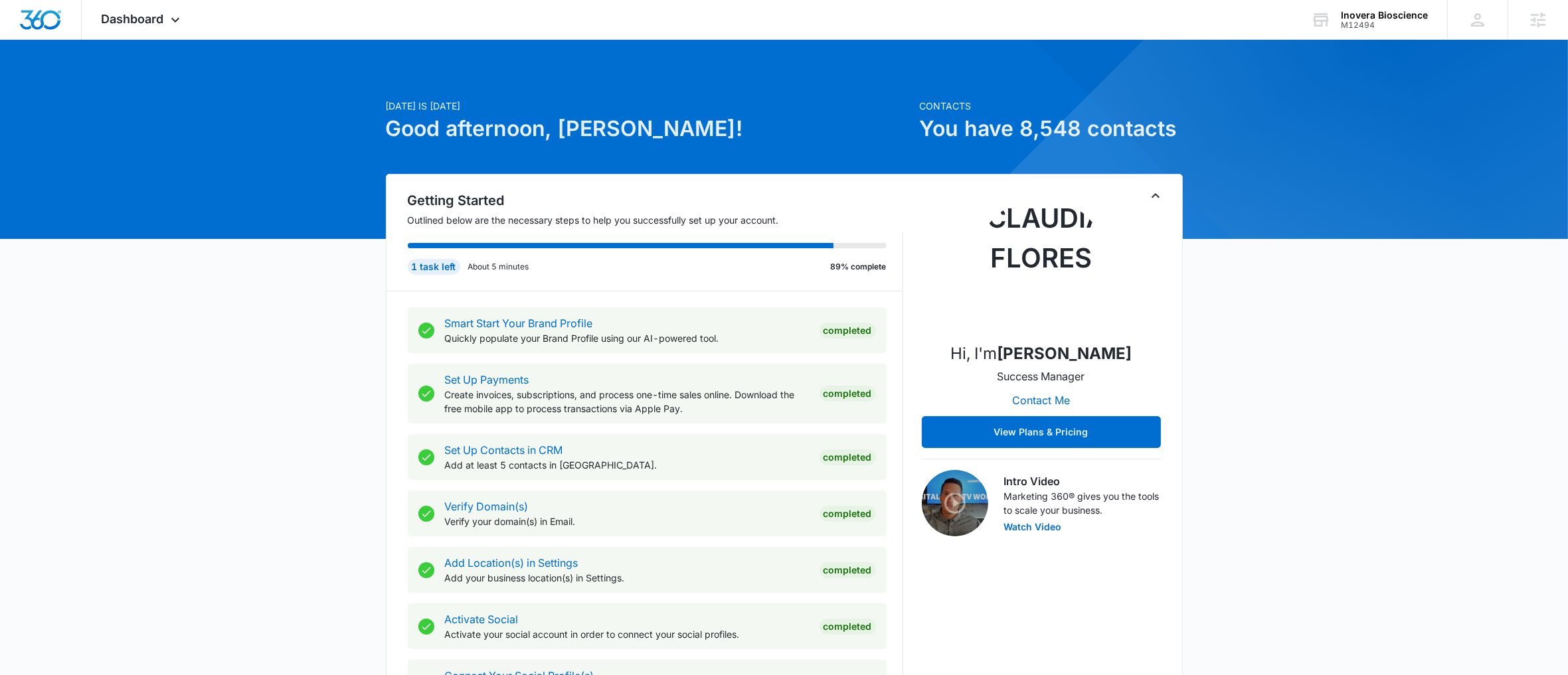
click at [1154, 198] on icon "Toggle Collapse" at bounding box center [1156, 196] width 16 height 16
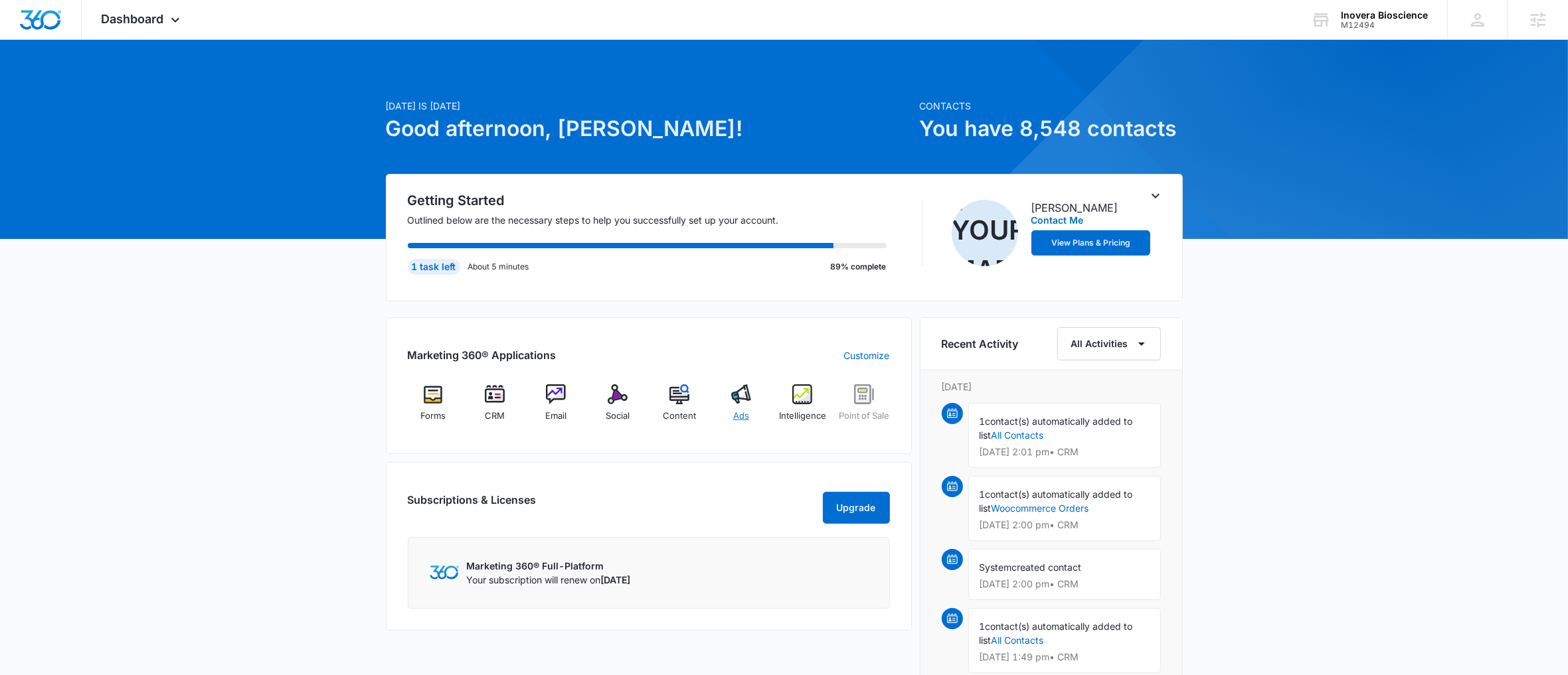
click at [744, 416] on span "Ads" at bounding box center [741, 416] width 16 height 13
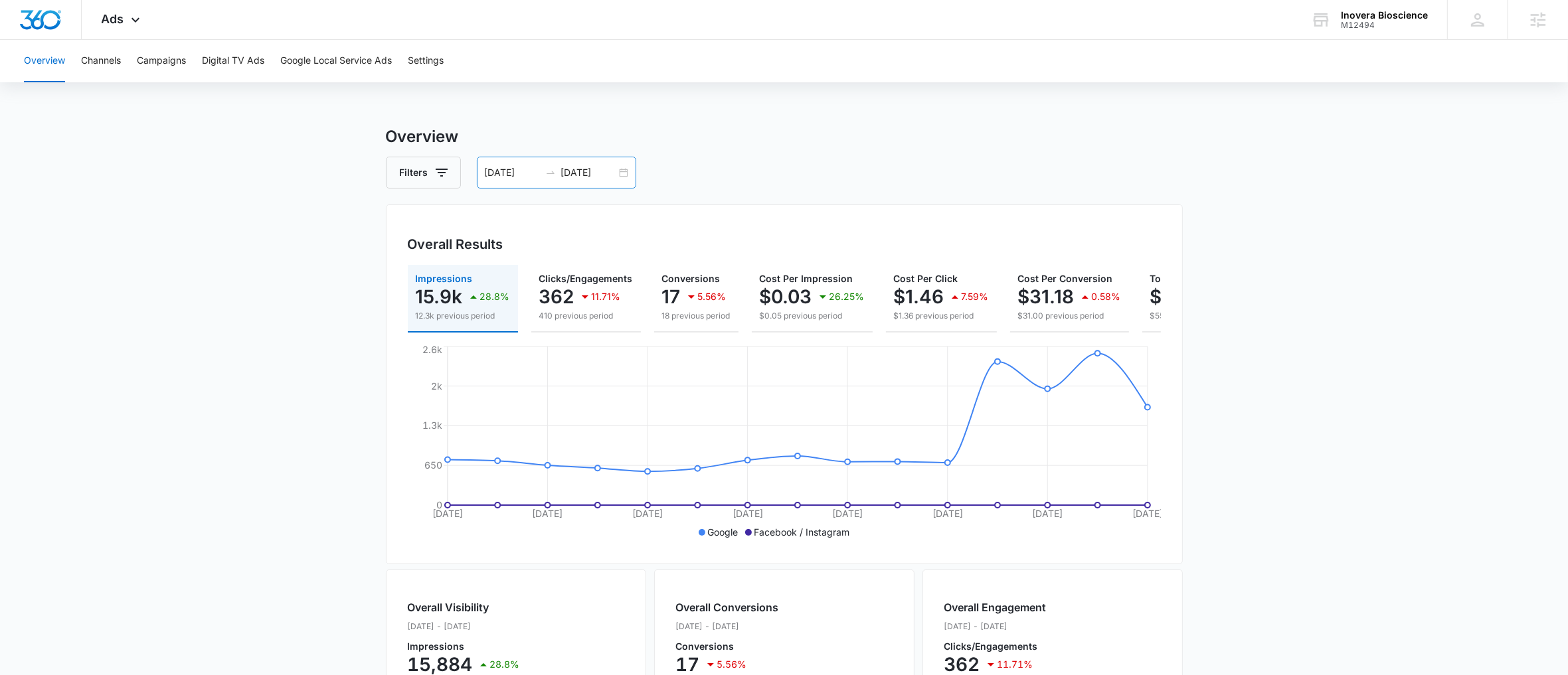
click at [629, 172] on div "[DATE] [DATE]" at bounding box center [556, 172] width 159 height 32
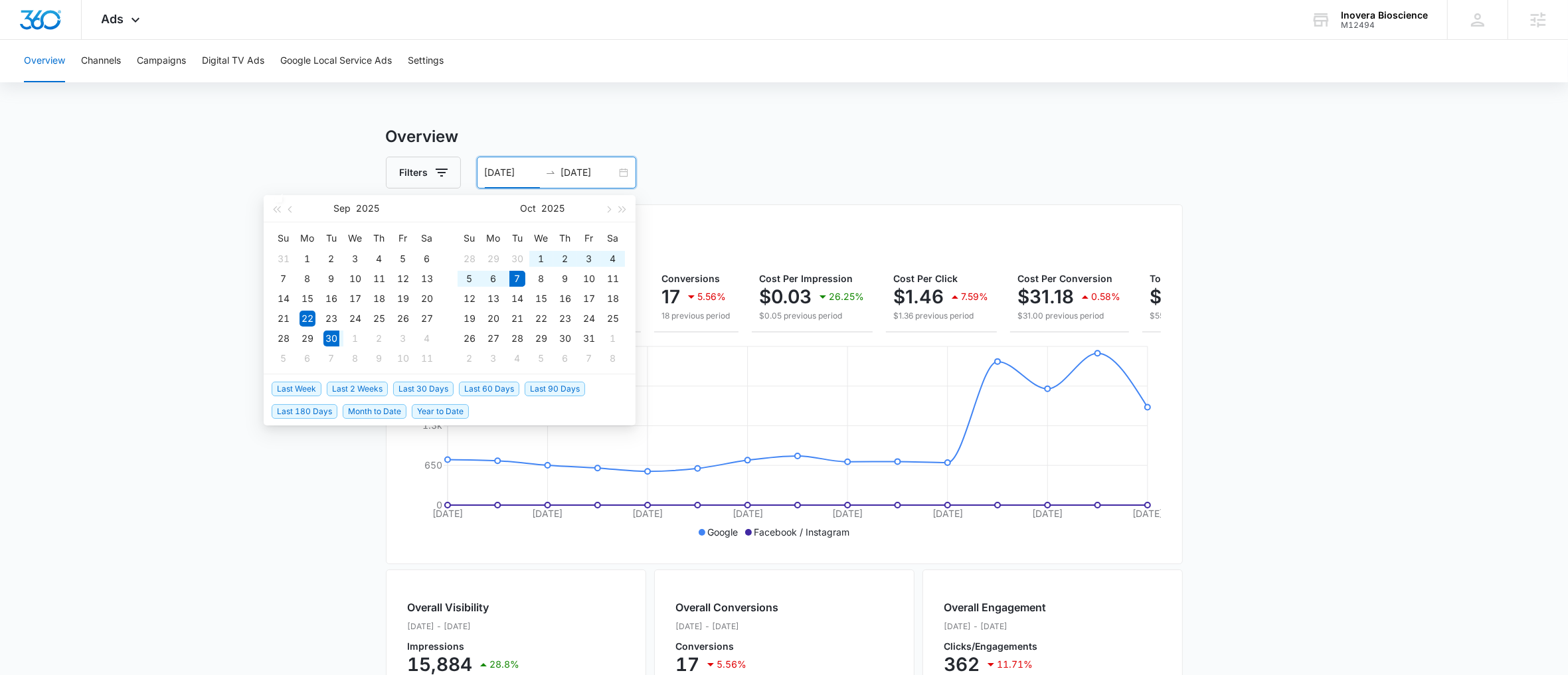
click at [307, 389] on span "Last Week" at bounding box center [297, 389] width 50 height 15
type input "[DATE]"
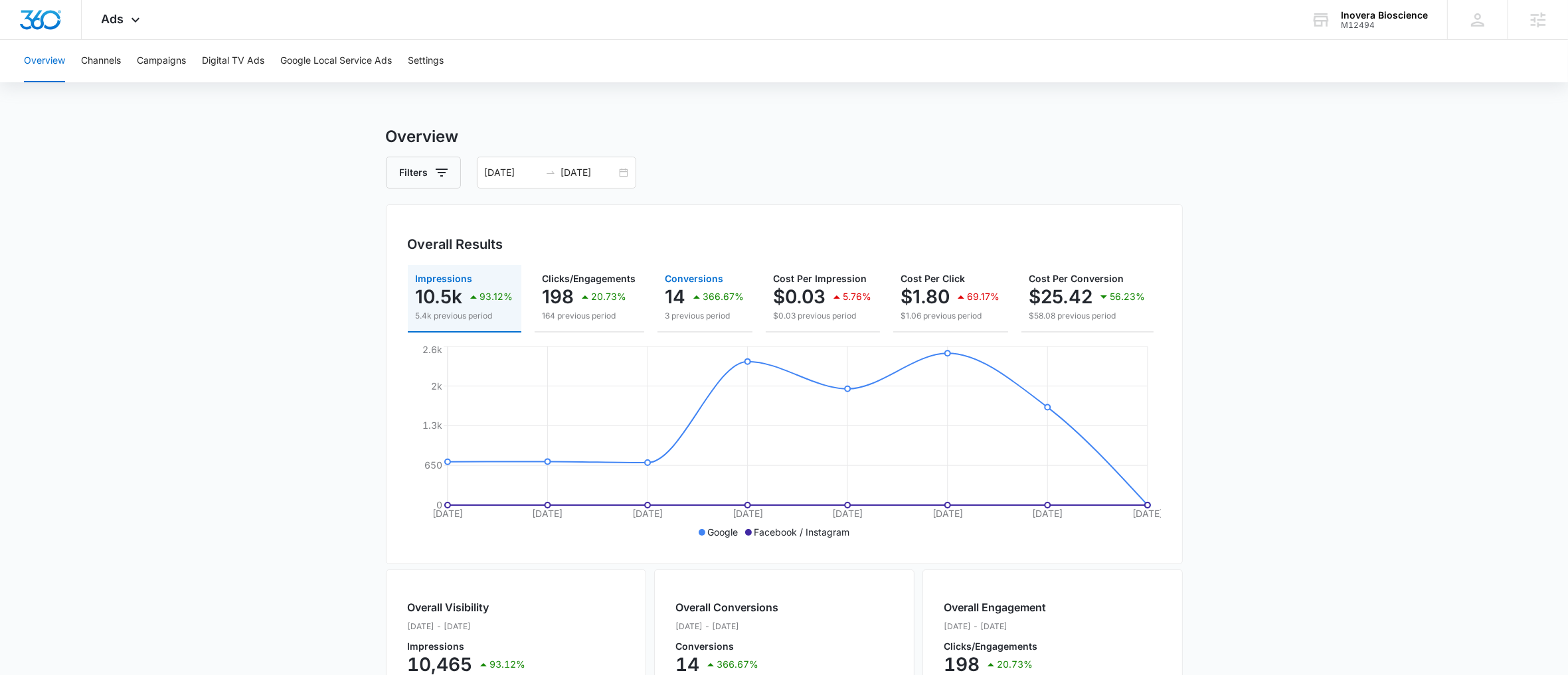
click at [690, 297] on icon "button" at bounding box center [697, 297] width 16 height 16
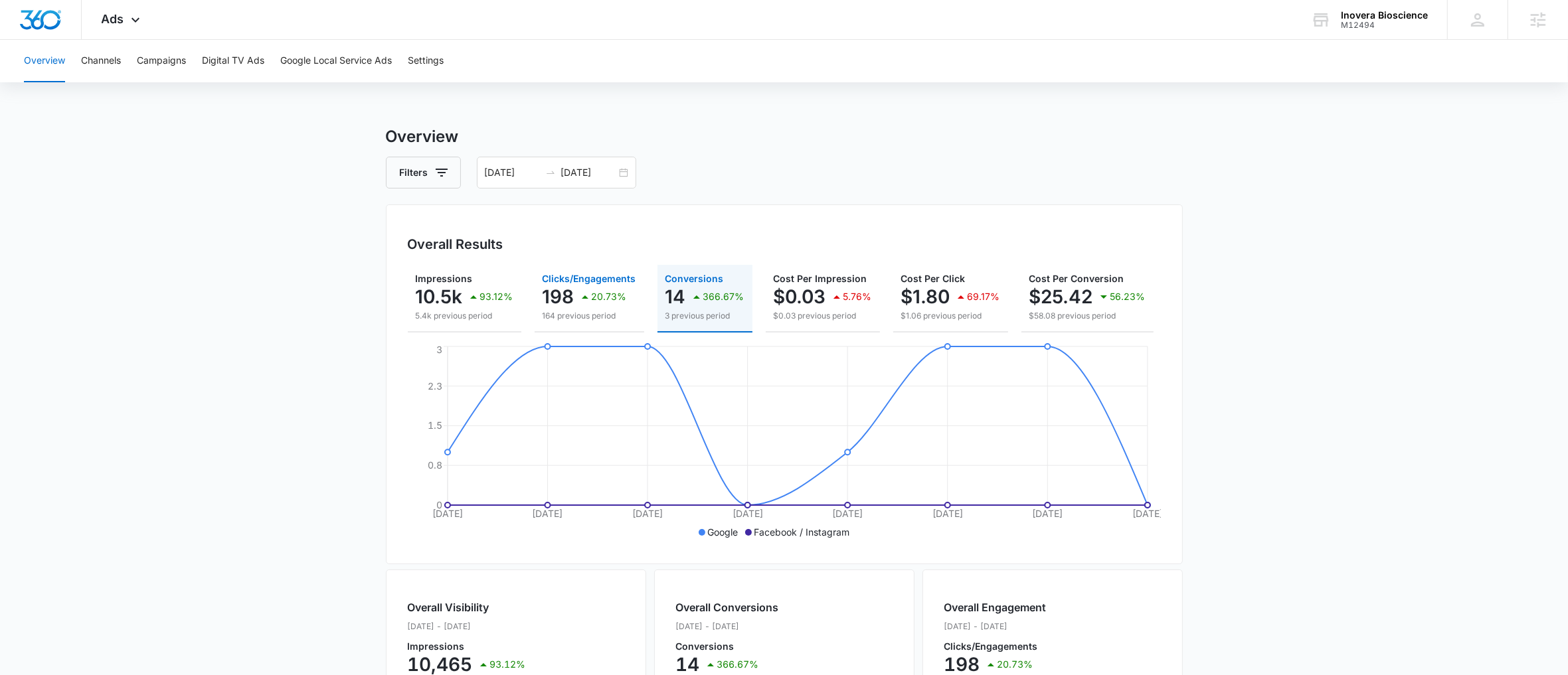
click at [560, 311] on p "164 previous period" at bounding box center [589, 316] width 94 height 12
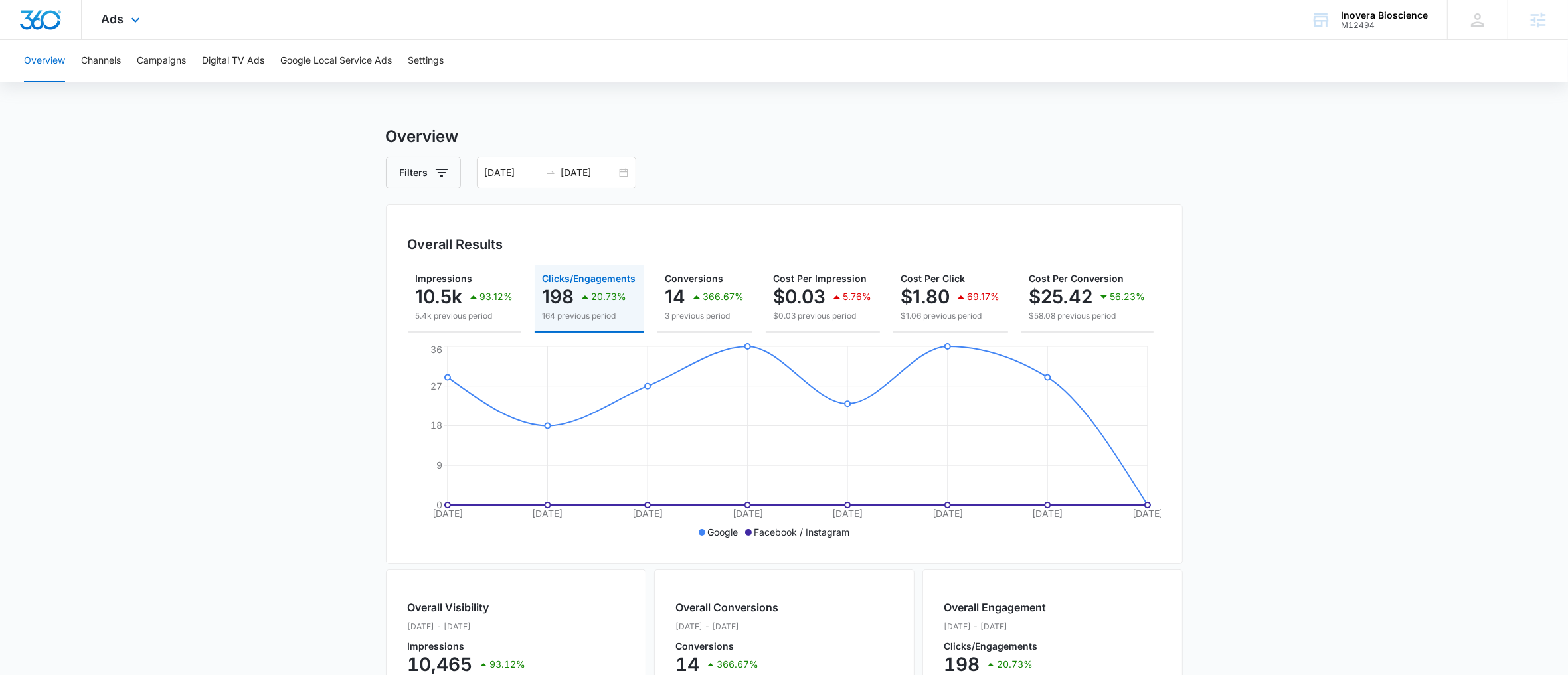
click at [127, 29] on div "Ads Apps Forms CRM Email Social POS Content Ads Intelligence Files Brand Settin…" at bounding box center [123, 19] width 82 height 39
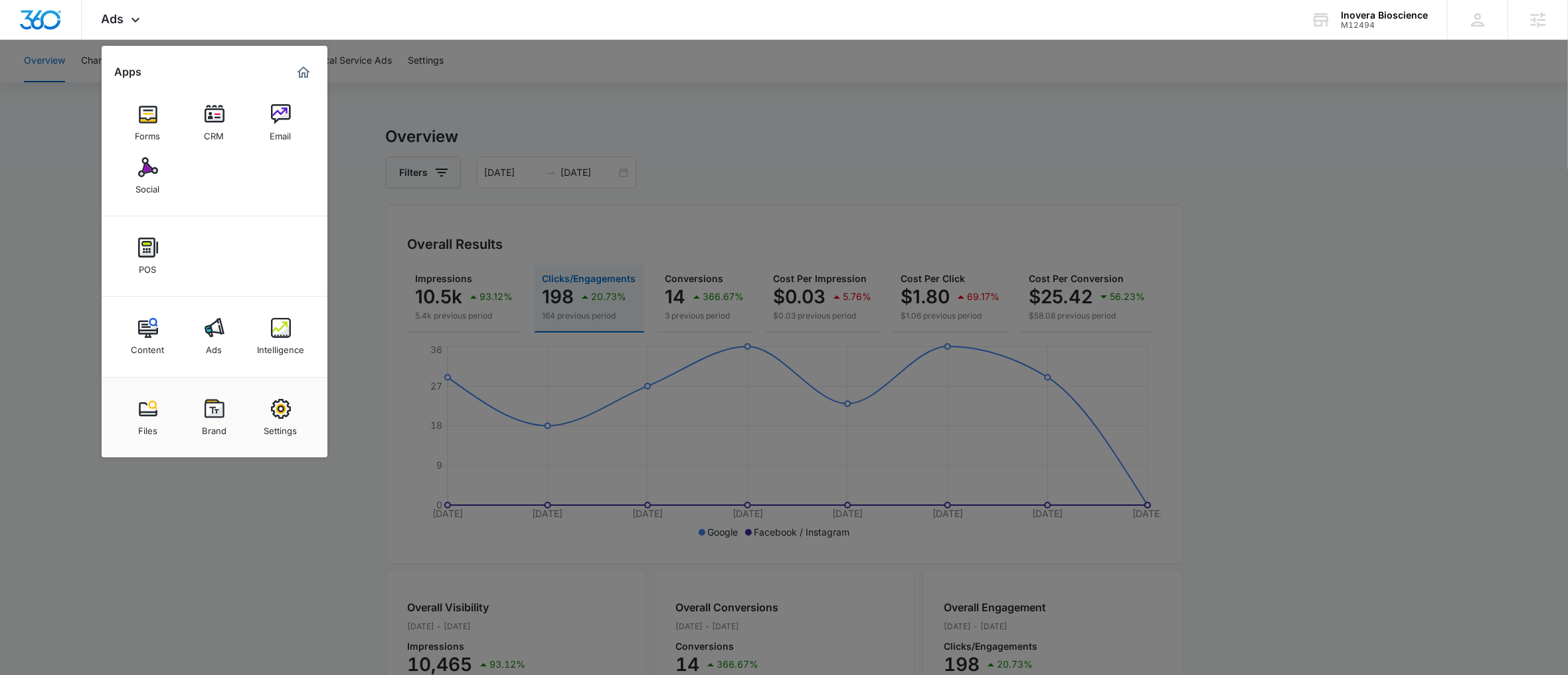
click at [682, 283] on div at bounding box center [784, 338] width 1568 height 675
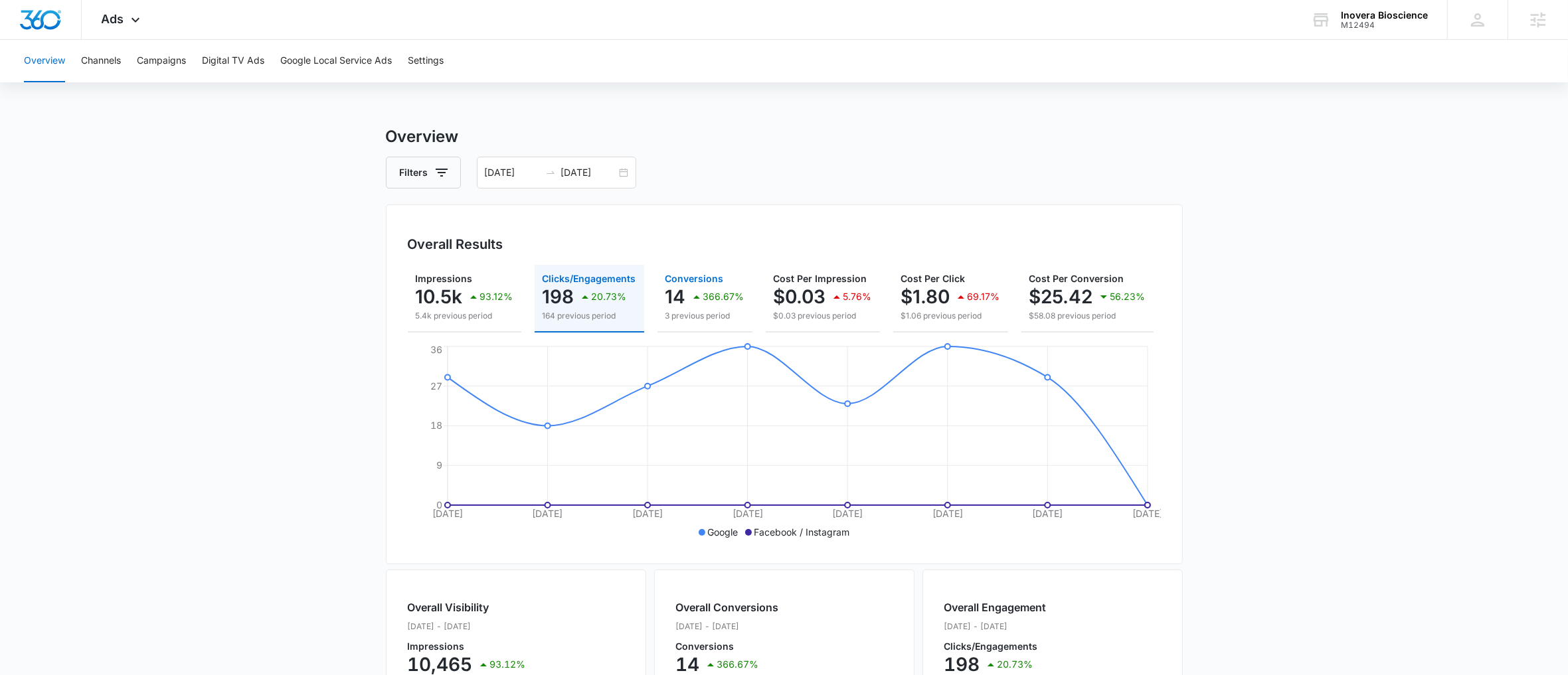
click at [734, 313] on p "3 previous period" at bounding box center [705, 316] width 79 height 12
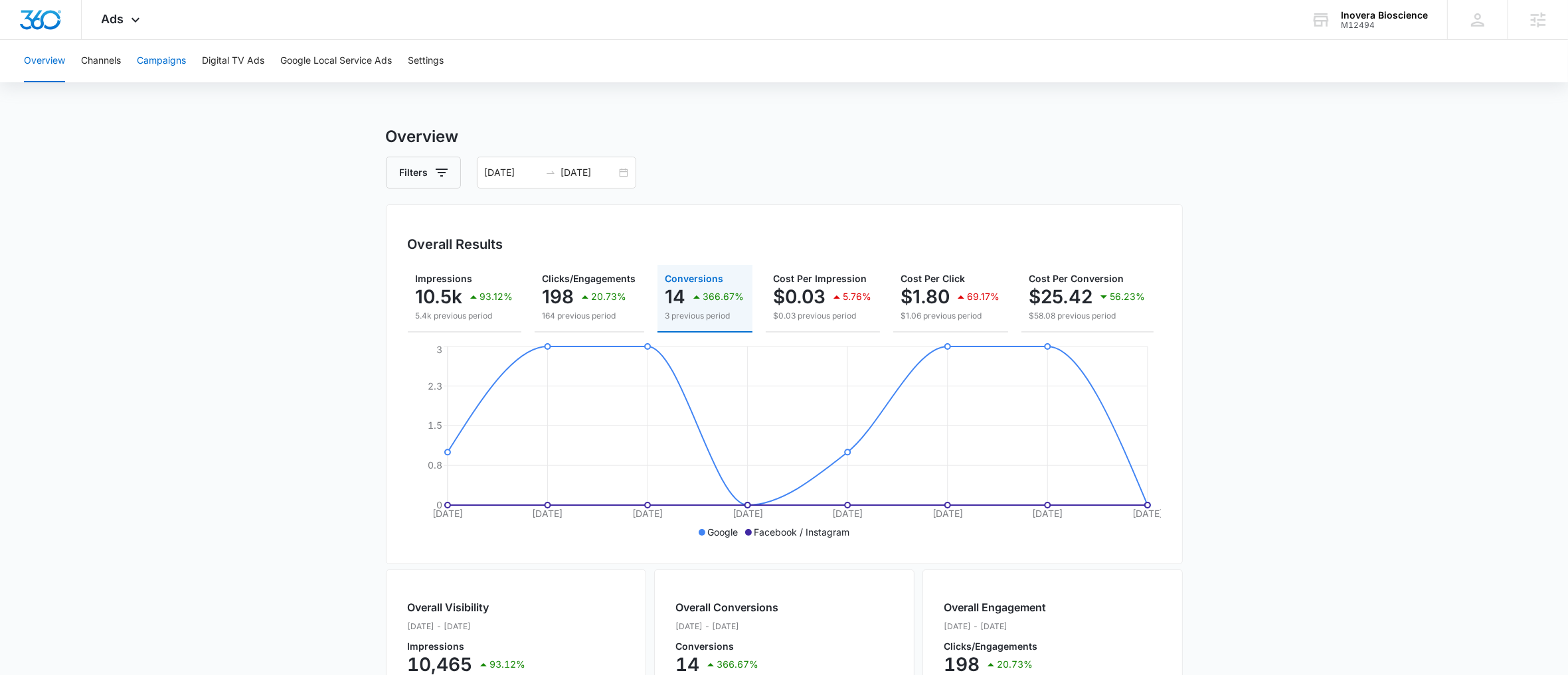
click at [156, 58] on button "Campaigns" at bounding box center [161, 60] width 49 height 42
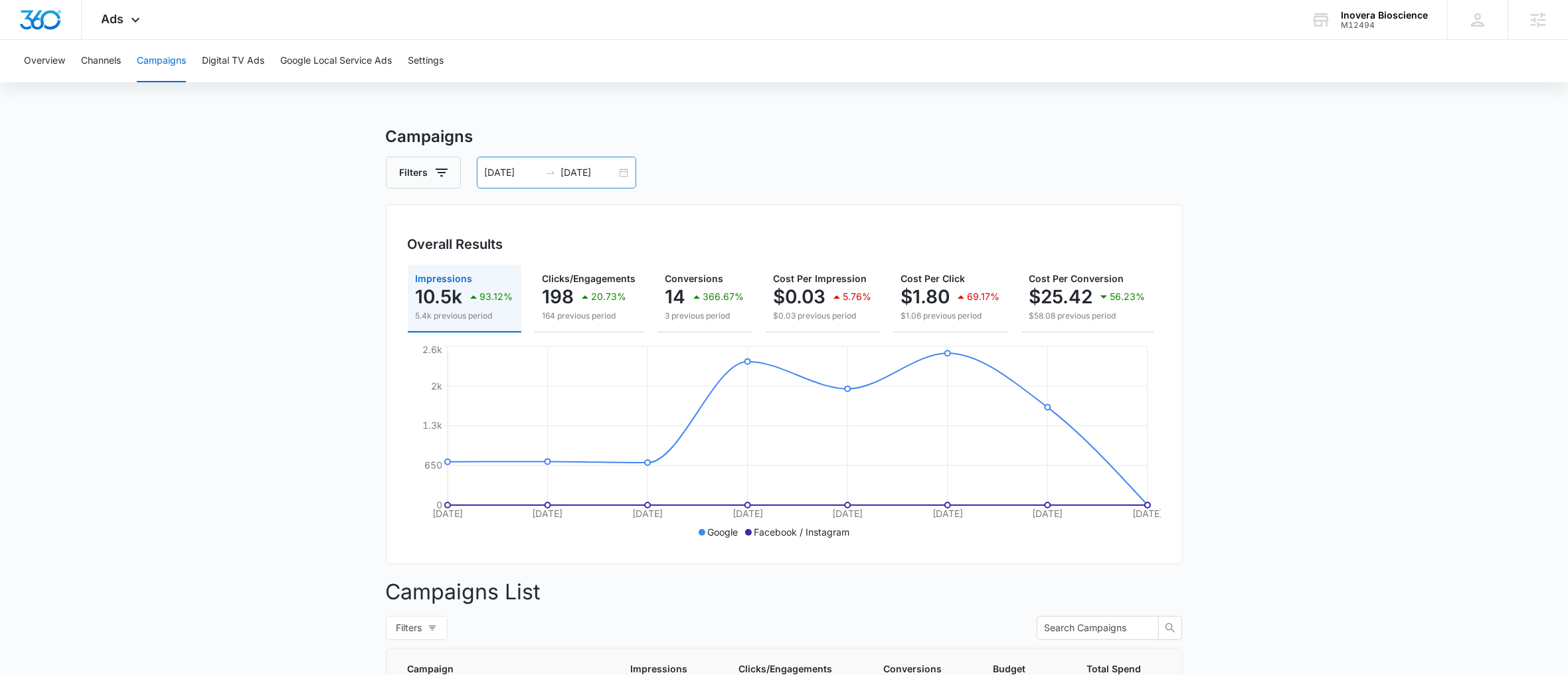
click at [506, 169] on input "[DATE]" at bounding box center [512, 172] width 55 height 15
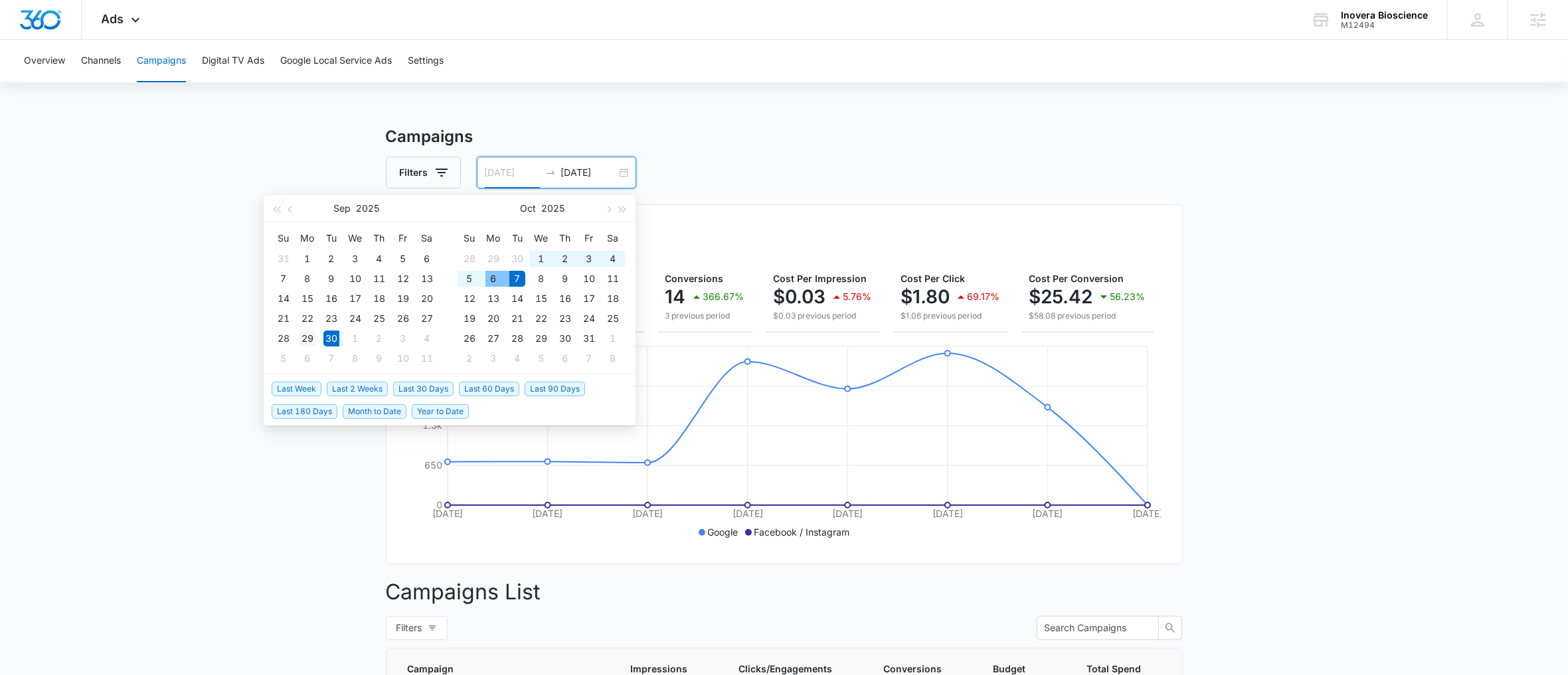
type input "[DATE]"
click at [315, 341] on div "29" at bounding box center [307, 339] width 16 height 16
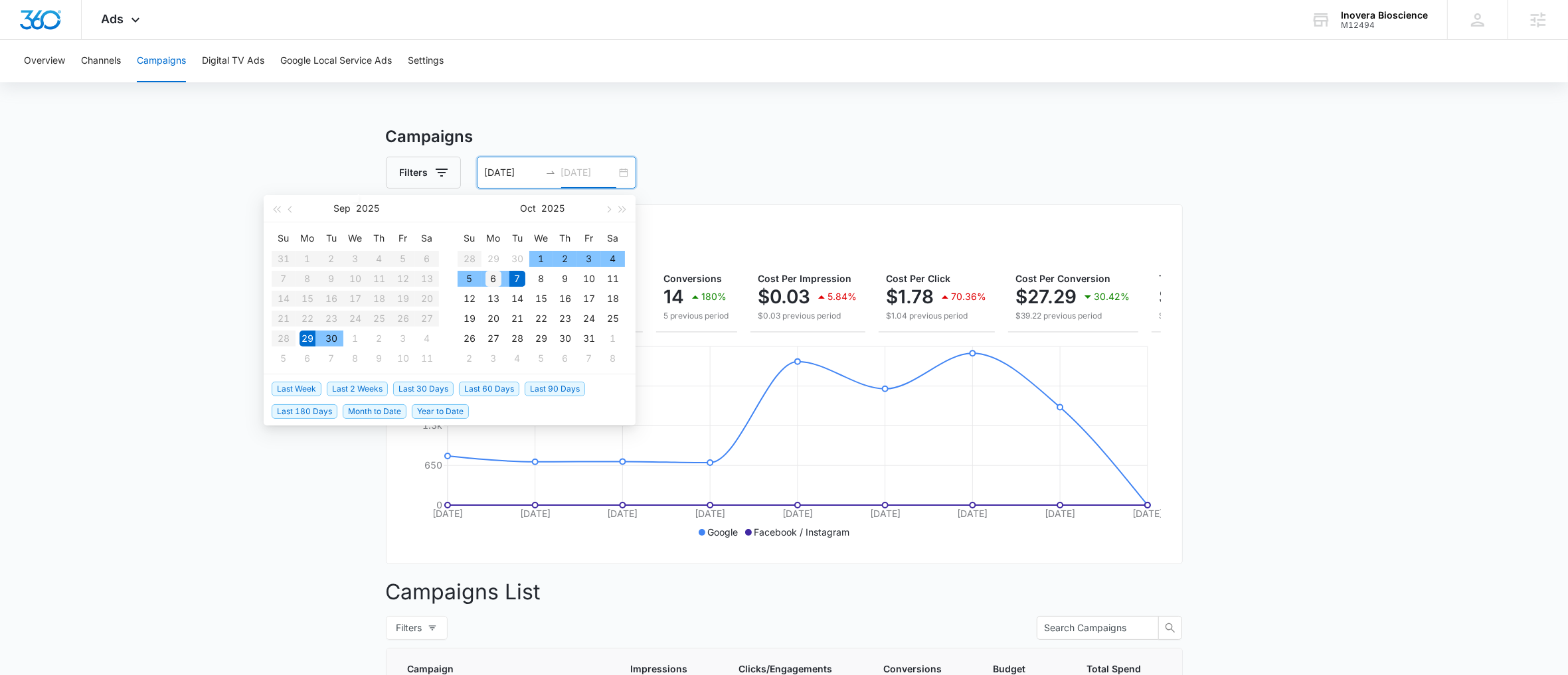
type input "[DATE]"
click at [499, 282] on div "6" at bounding box center [493, 279] width 16 height 16
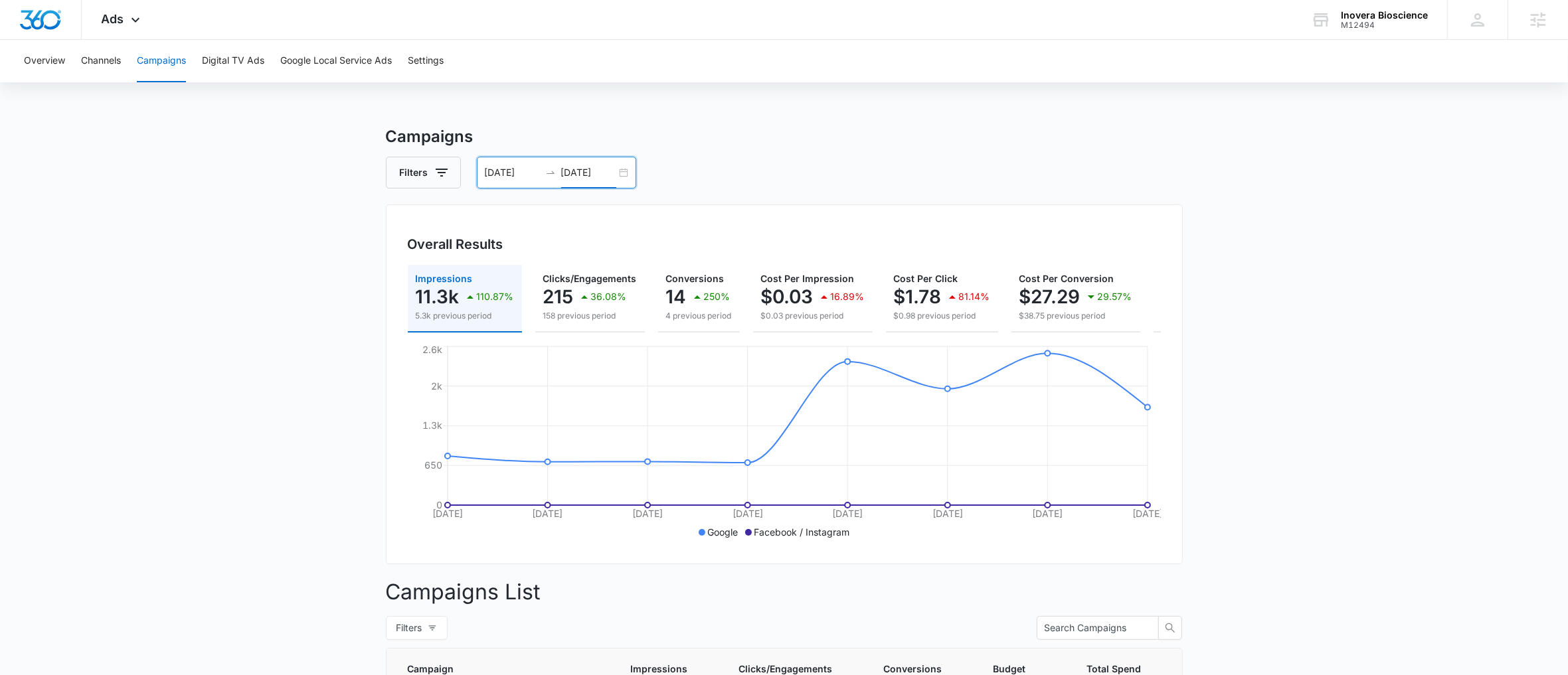
click at [628, 174] on div "[DATE] [DATE]" at bounding box center [556, 172] width 159 height 32
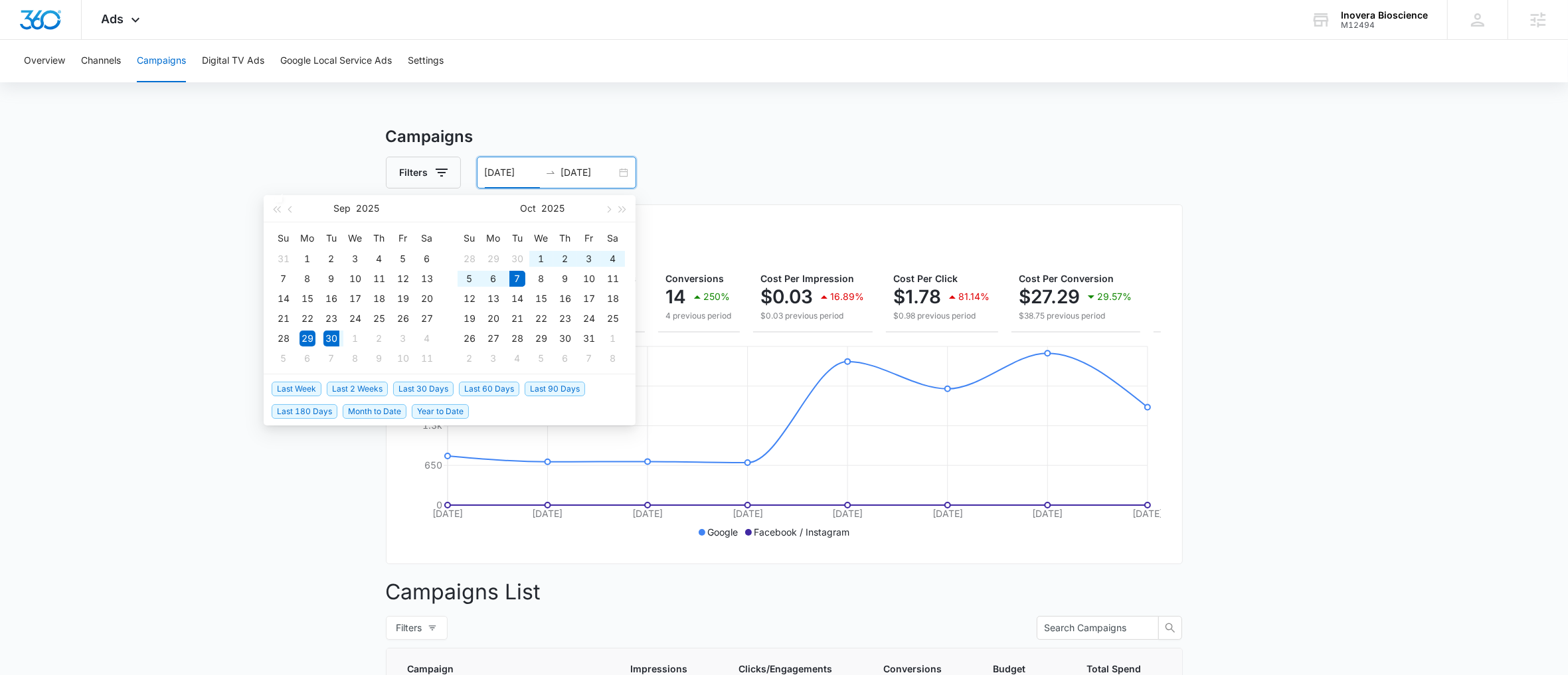
click at [286, 387] on span "Last Week" at bounding box center [297, 389] width 50 height 15
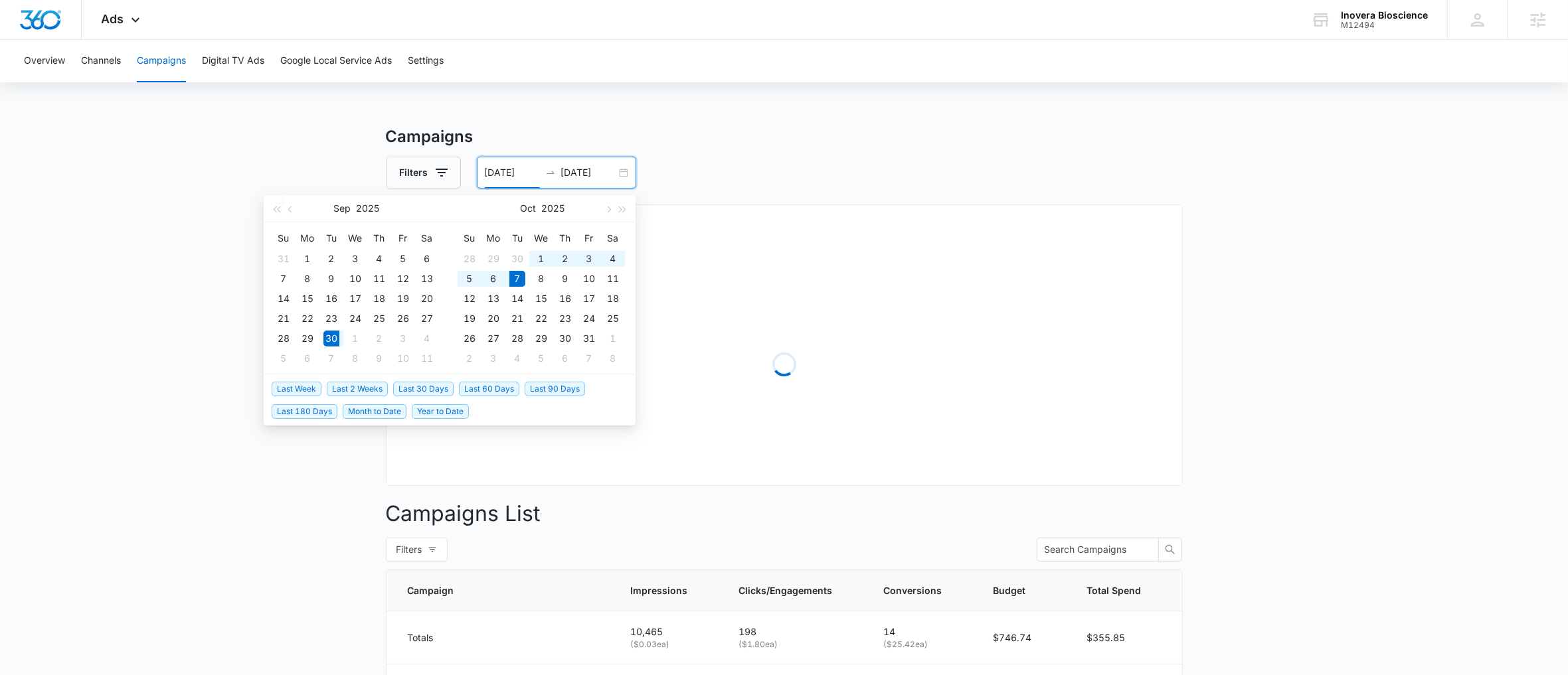
type input "[DATE]"
